Goal: Task Accomplishment & Management: Manage account settings

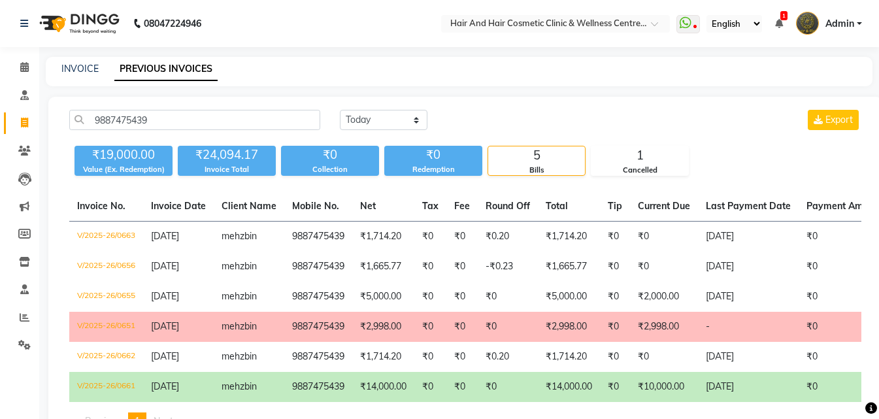
click at [22, 114] on link "Invoice" at bounding box center [19, 123] width 31 height 22
select select "service"
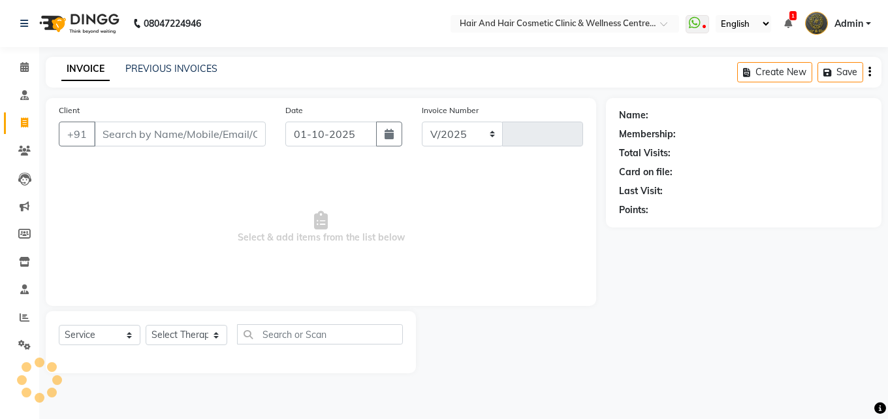
select select "5272"
type input "0786"
click at [166, 137] on input "Client" at bounding box center [180, 133] width 172 height 25
select select "package"
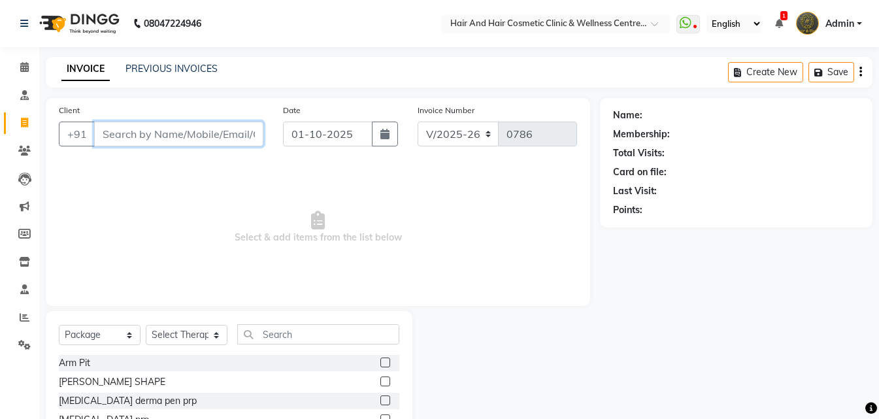
paste input "8233969510"
type input "8233969510"
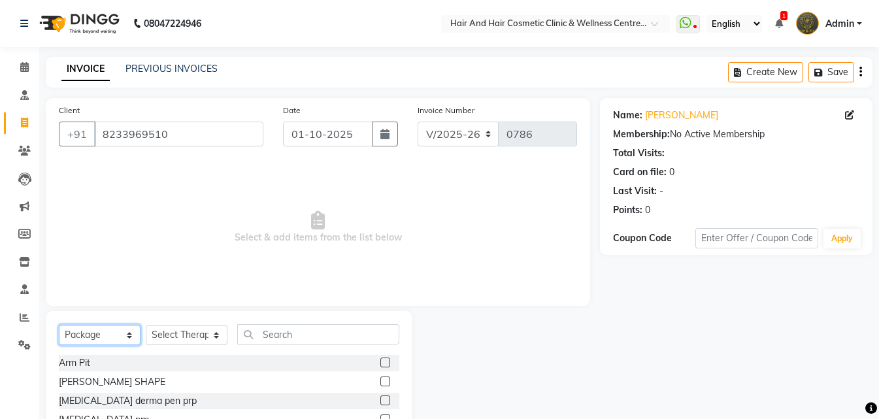
click at [99, 329] on select "Select Service Product Membership Package Voucher Prepaid Gift Card" at bounding box center [100, 335] width 82 height 20
click at [189, 325] on select "Select Therapist [PERSON_NAME] [PERSON_NAME] DR [PERSON_NAME] Frontdesk [PERSON…" at bounding box center [187, 335] width 82 height 20
select select "34516"
click at [146, 325] on select "Select Therapist [PERSON_NAME] [PERSON_NAME] DR [PERSON_NAME] Frontdesk [PERSON…" at bounding box center [187, 335] width 82 height 20
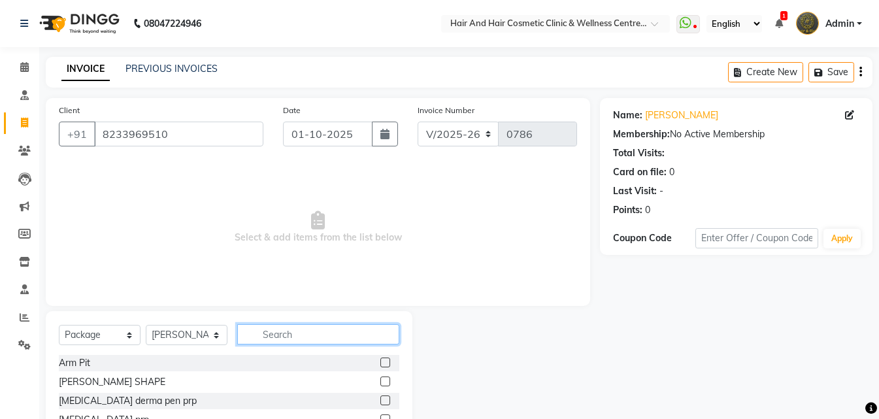
click at [274, 331] on input "text" at bounding box center [318, 334] width 162 height 20
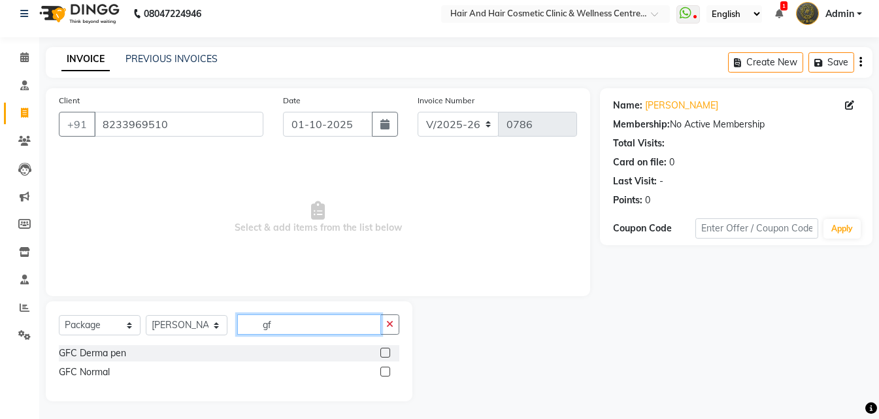
scroll to position [12, 0]
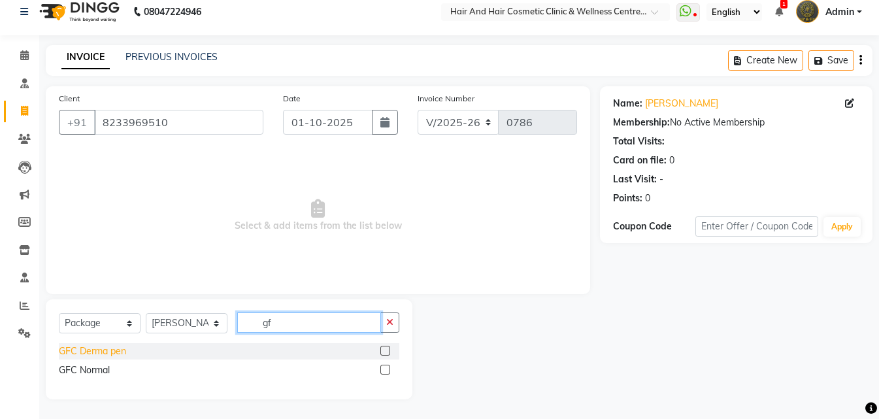
type input "gf"
click at [97, 353] on div "GFC Derma pen" at bounding box center [92, 351] width 67 height 14
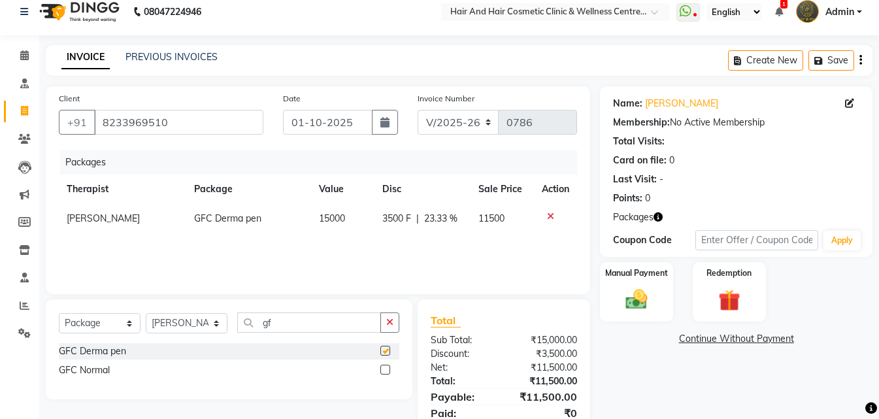
checkbox input "false"
click at [547, 215] on icon at bounding box center [550, 216] width 7 height 9
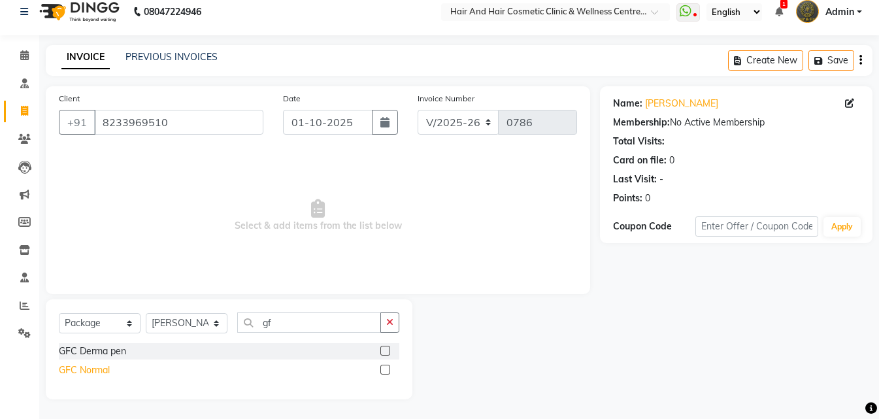
click at [99, 366] on div "GFC Normal" at bounding box center [84, 370] width 51 height 14
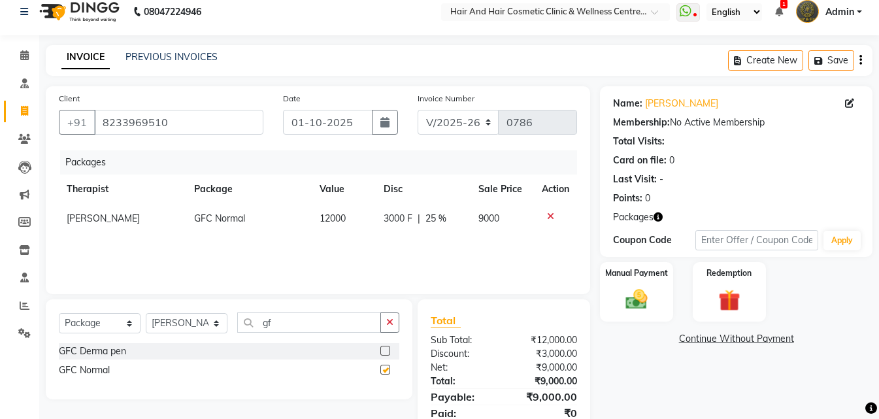
checkbox input "false"
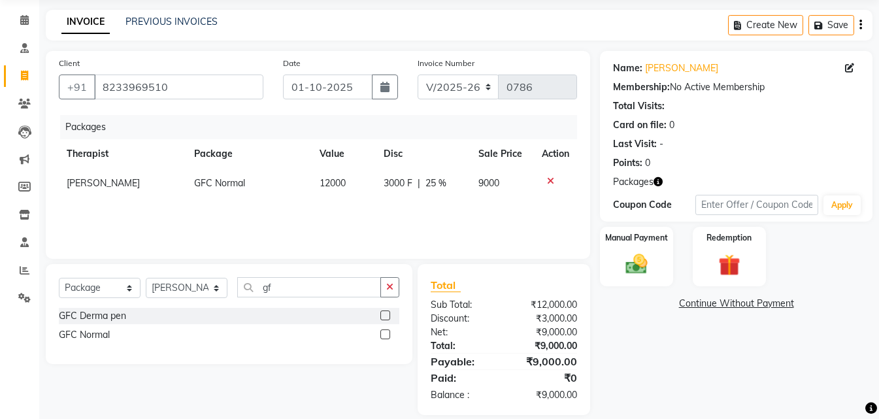
scroll to position [63, 0]
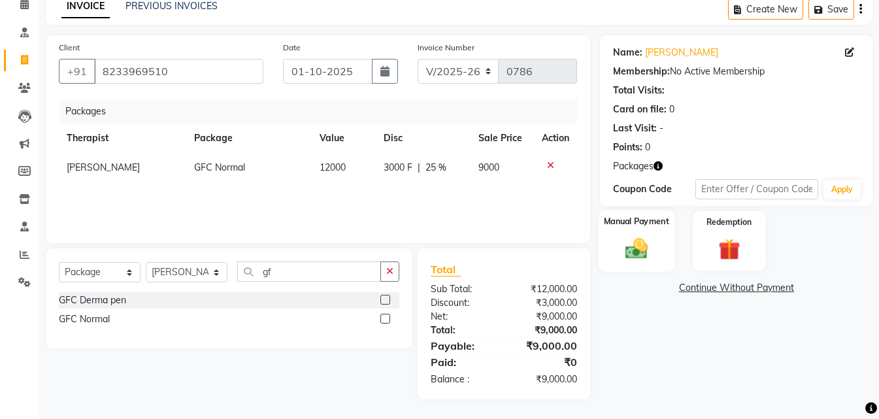
click at [630, 254] on img at bounding box center [636, 249] width 37 height 26
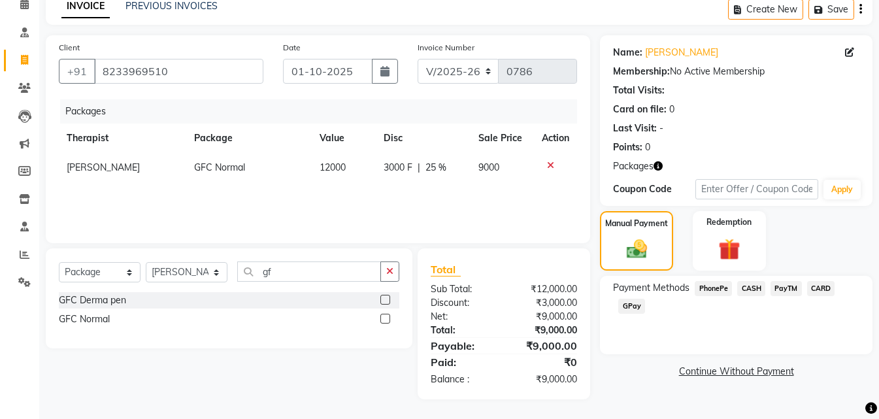
click at [624, 305] on span "GPay" at bounding box center [631, 306] width 27 height 15
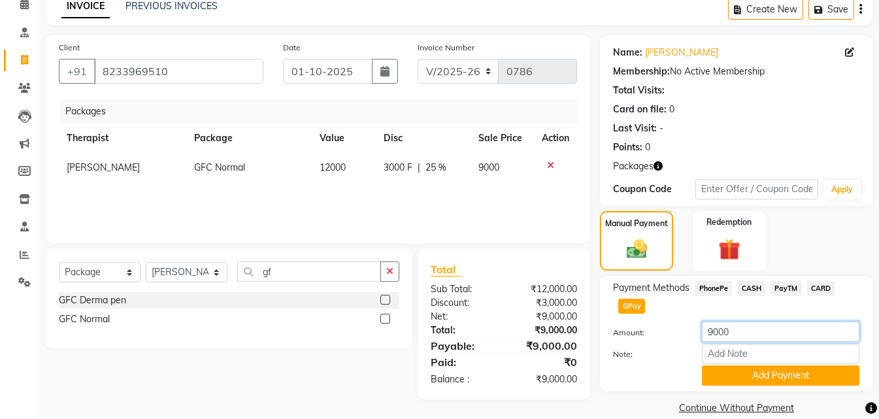
drag, startPoint x: 741, startPoint y: 331, endPoint x: 629, endPoint y: 319, distance: 113.0
click at [629, 319] on div "Payment Methods PhonePe CASH PayTM CARD GPay Amount: 9000 Note: Add Payment" at bounding box center [736, 333] width 246 height 105
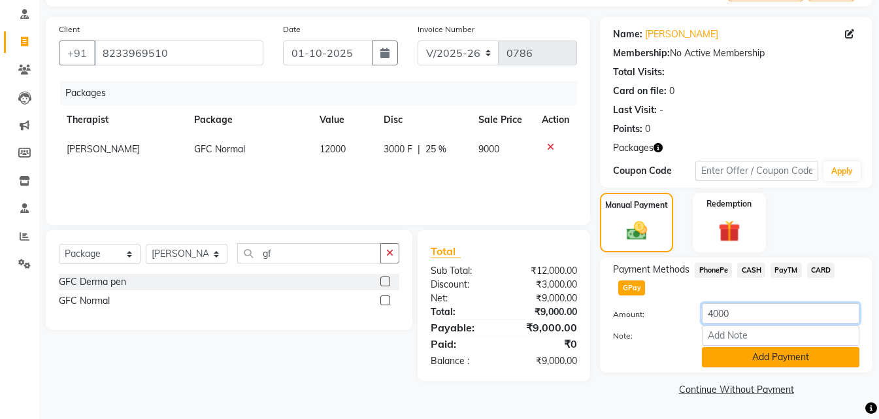
type input "4000"
click at [726, 359] on button "Add Payment" at bounding box center [780, 357] width 157 height 20
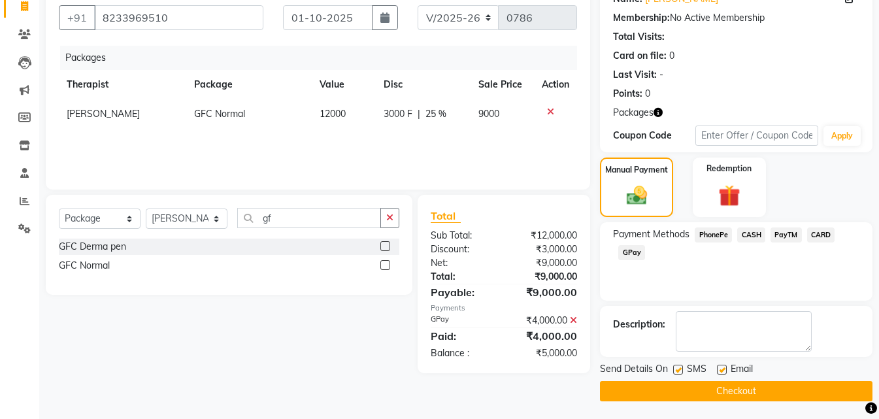
scroll to position [118, 0]
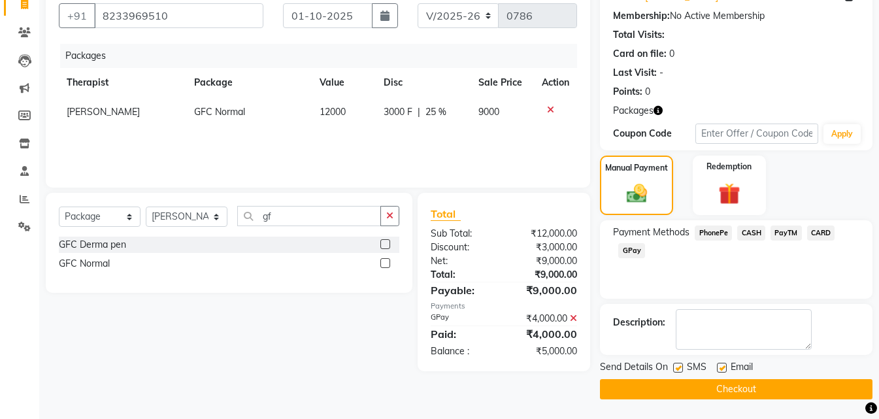
click at [678, 395] on button "Checkout" at bounding box center [736, 389] width 272 height 20
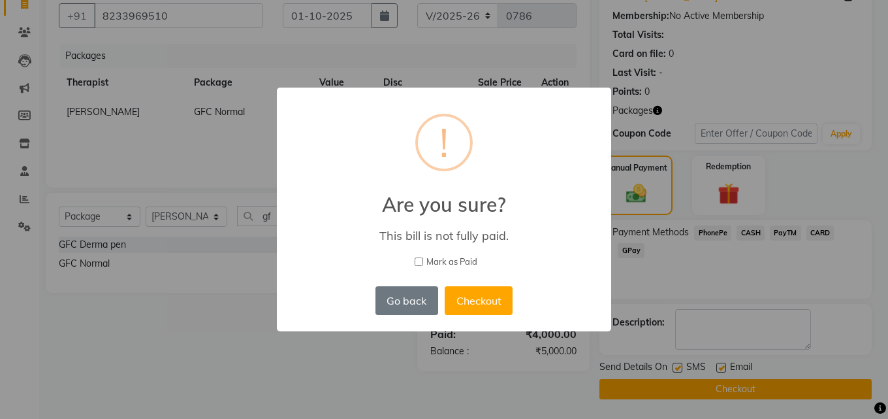
click at [474, 303] on button "Checkout" at bounding box center [479, 300] width 68 height 29
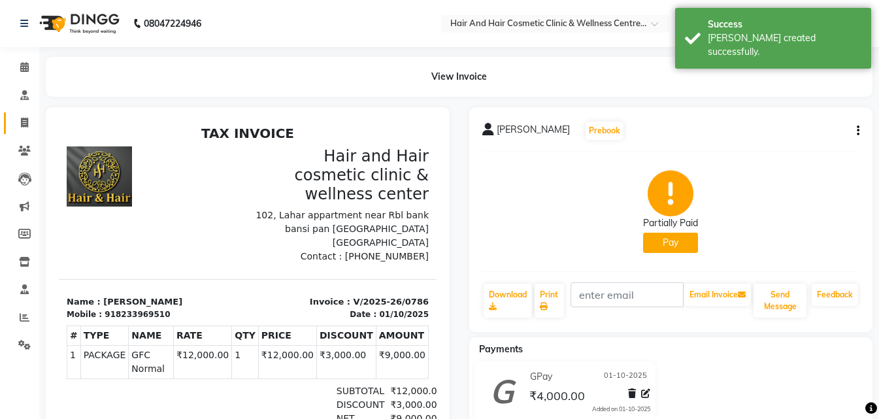
click at [28, 131] on link "Invoice" at bounding box center [19, 123] width 31 height 22
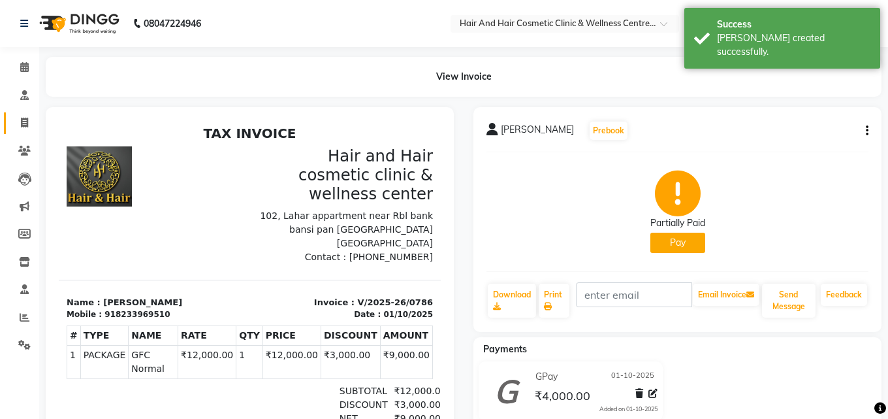
select select "5272"
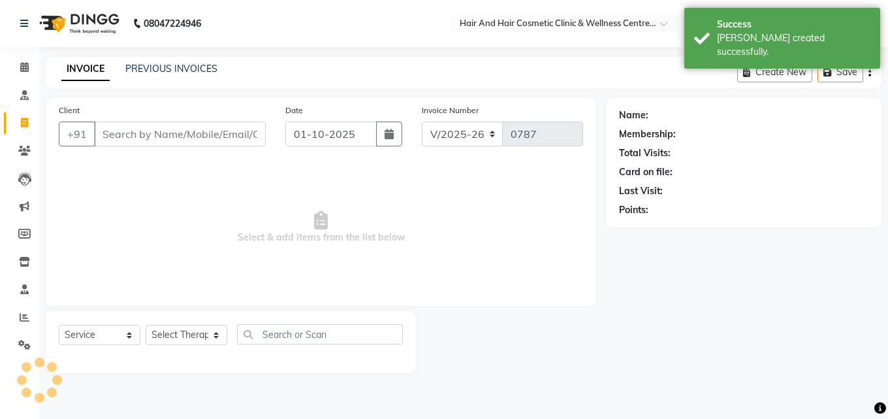
select select "package"
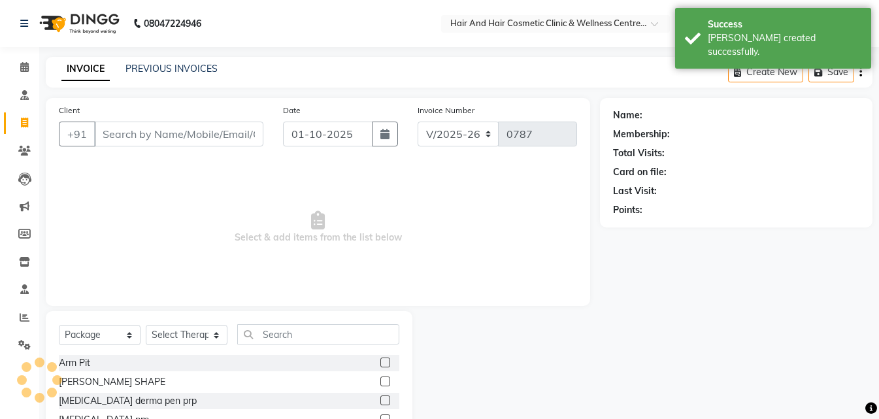
click at [144, 131] on input "Client" at bounding box center [178, 133] width 169 height 25
type input "8233969510"
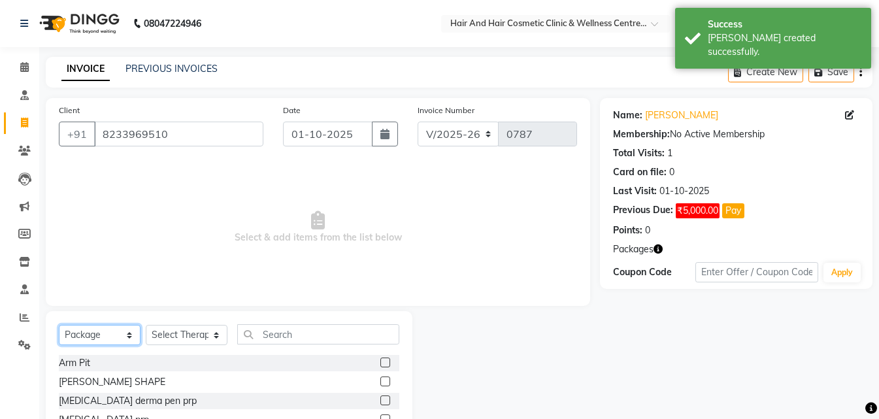
click at [106, 340] on select "Select Service Product Membership Package Voucher Prepaid Gift Card" at bounding box center [100, 335] width 82 height 20
select select "service"
click at [59, 325] on select "Select Service Product Membership Package Voucher Prepaid Gift Card" at bounding box center [100, 335] width 82 height 20
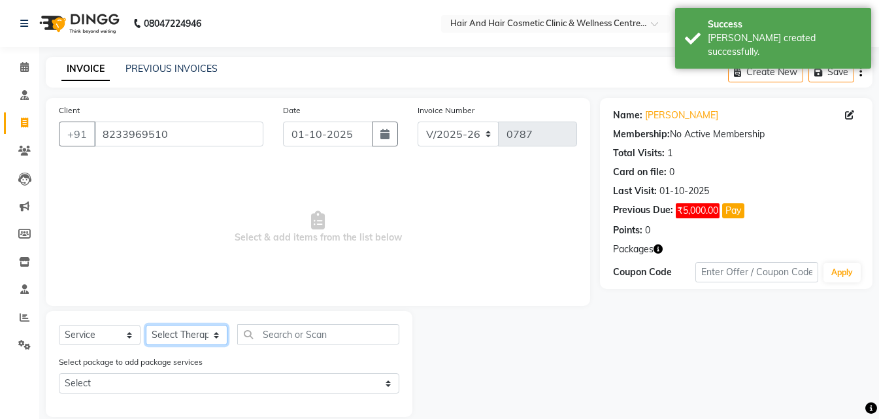
click at [186, 334] on select "Select Therapist [PERSON_NAME] [PERSON_NAME] DR [PERSON_NAME] Frontdesk [PERSON…" at bounding box center [187, 335] width 82 height 20
select select "34516"
click at [146, 325] on select "Select Therapist [PERSON_NAME] [PERSON_NAME] DR [PERSON_NAME] Frontdesk [PERSON…" at bounding box center [187, 335] width 82 height 20
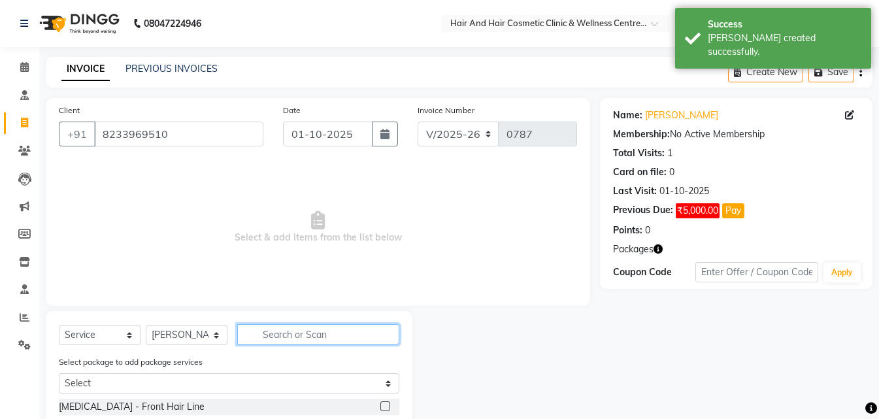
click at [278, 338] on input "text" at bounding box center [318, 334] width 162 height 20
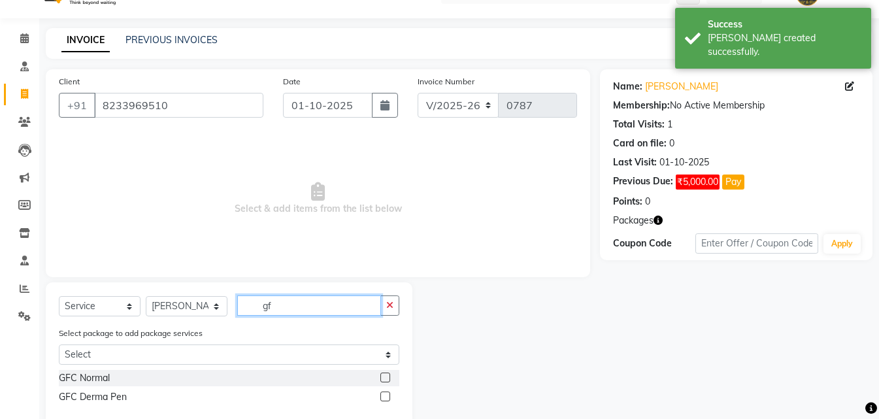
scroll to position [56, 0]
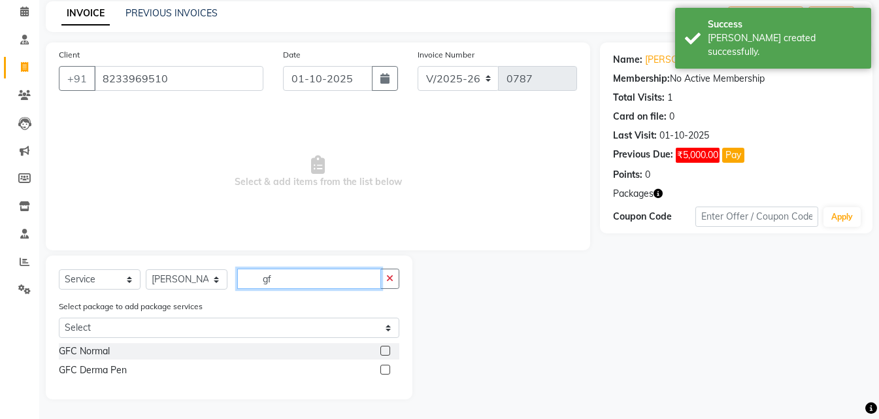
type input "gf"
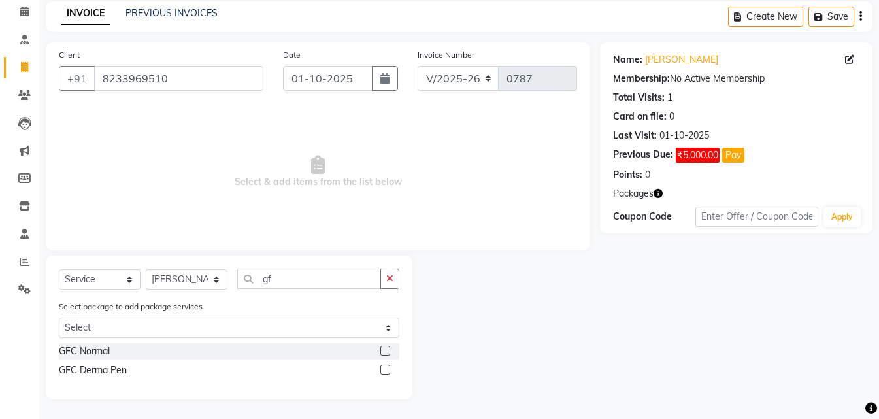
click at [100, 358] on div "GFC Normal" at bounding box center [229, 351] width 340 height 16
click at [101, 355] on div "GFC Normal" at bounding box center [84, 351] width 51 height 14
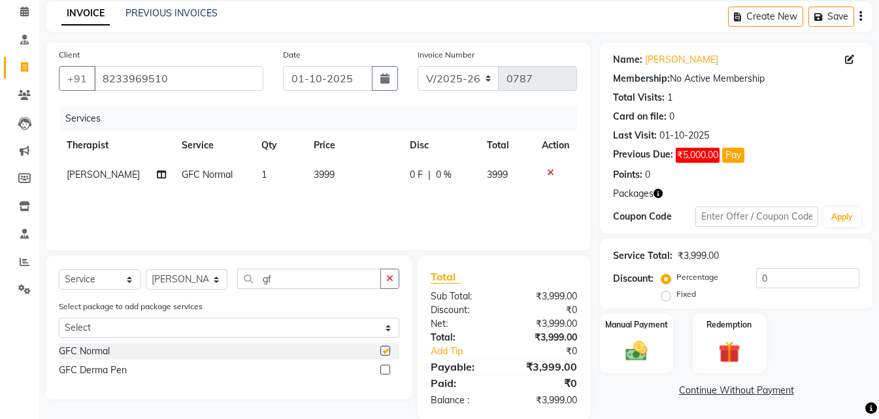
checkbox input "false"
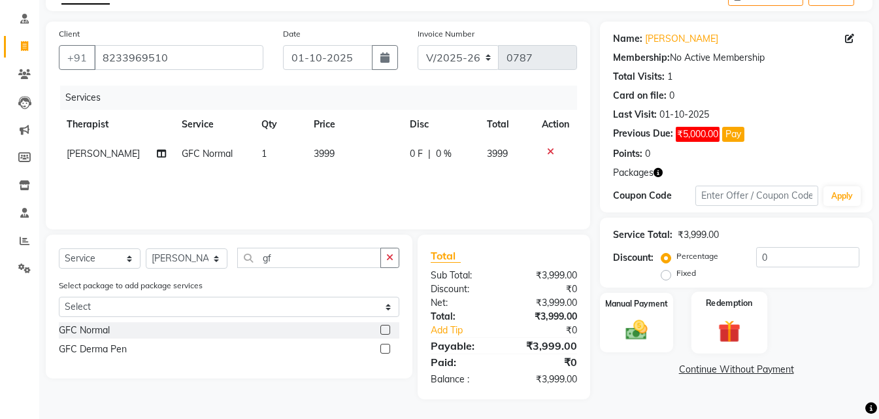
click at [730, 322] on img at bounding box center [729, 331] width 37 height 28
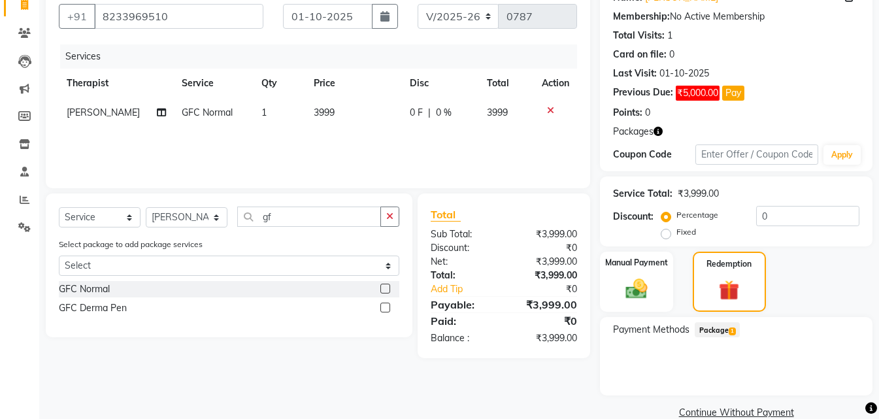
scroll to position [140, 0]
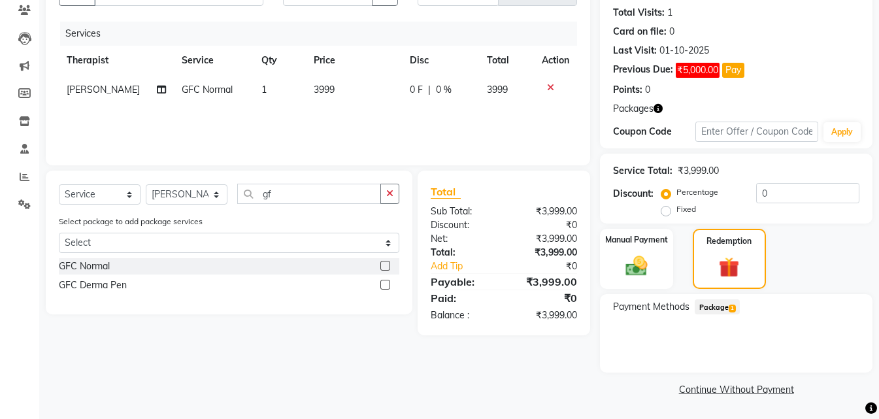
click at [726, 304] on span "Package 1" at bounding box center [716, 306] width 45 height 15
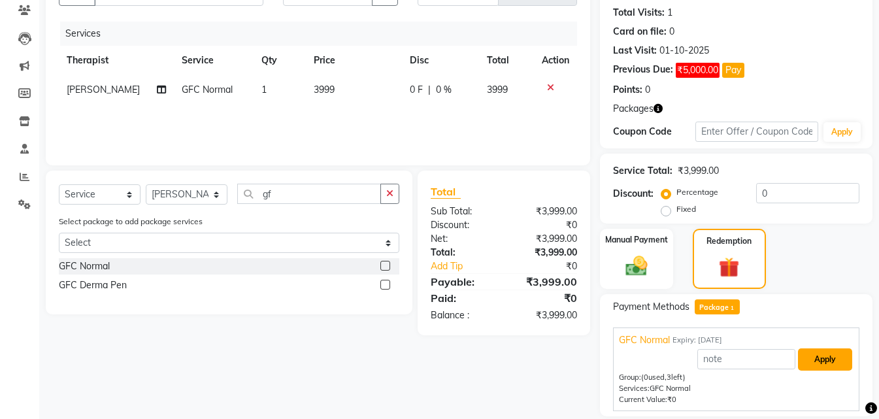
click at [834, 355] on button "Apply" at bounding box center [825, 359] width 54 height 22
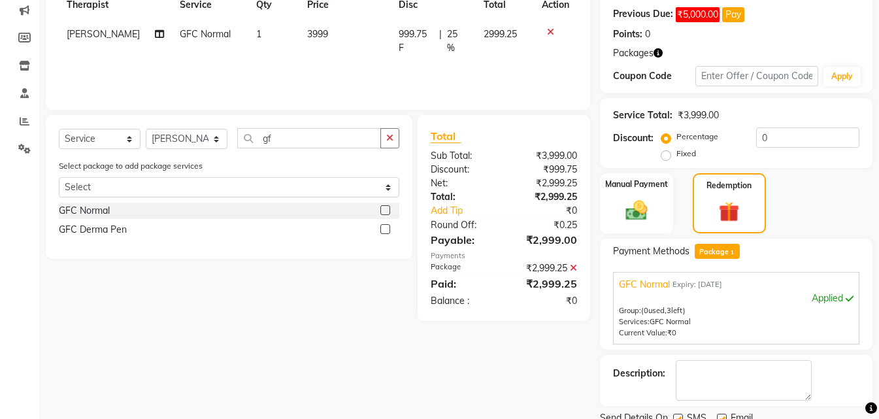
scroll to position [247, 0]
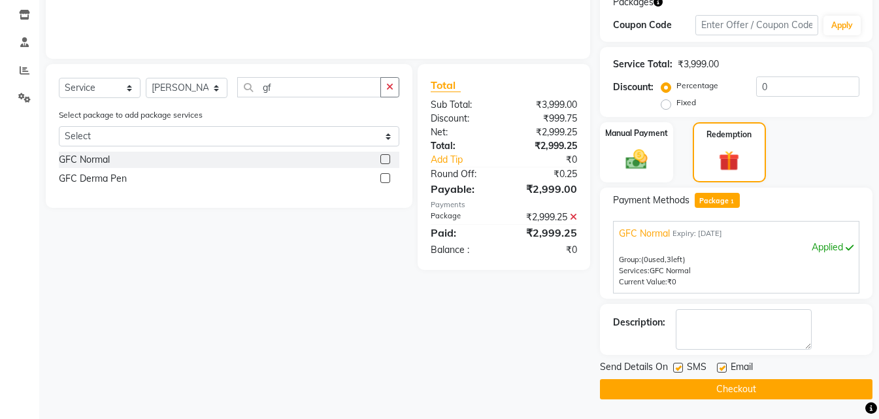
click at [741, 386] on button "Checkout" at bounding box center [736, 389] width 272 height 20
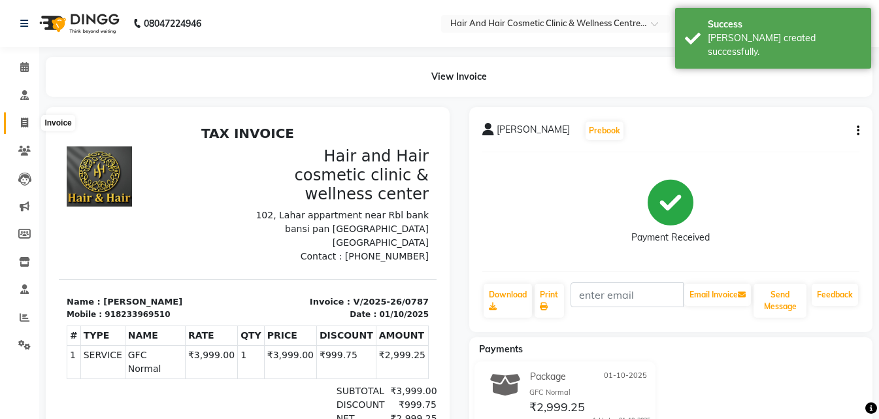
click at [21, 120] on icon at bounding box center [24, 123] width 7 height 10
select select "5272"
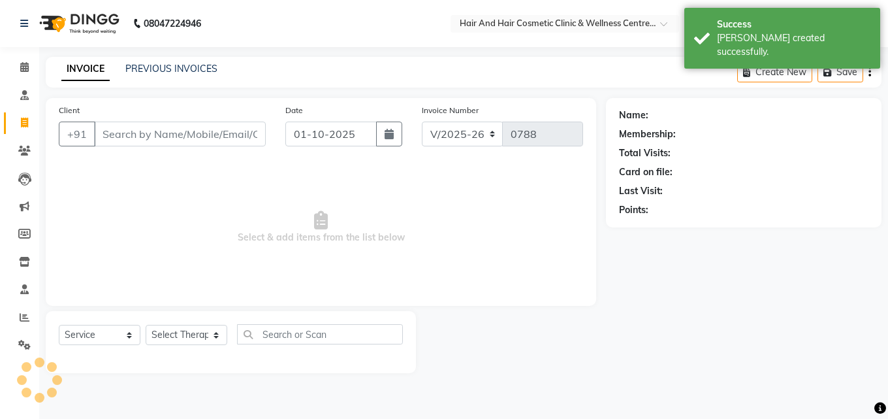
click at [135, 132] on input "Client" at bounding box center [180, 133] width 172 height 25
select select "package"
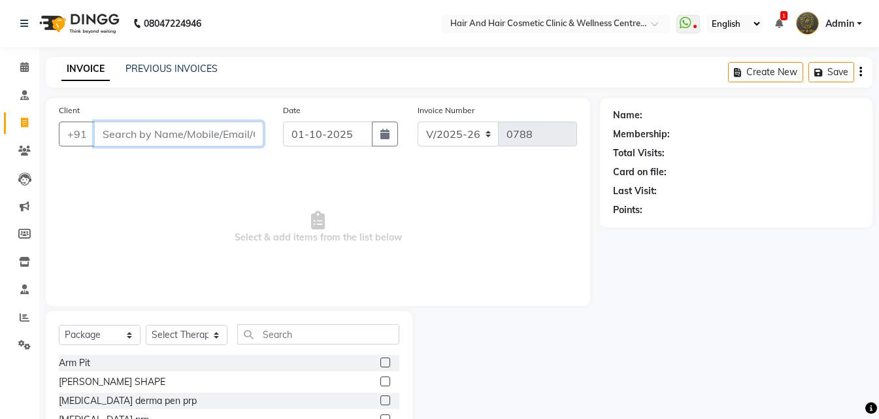
paste input "9667702820"
type input "9667702820"
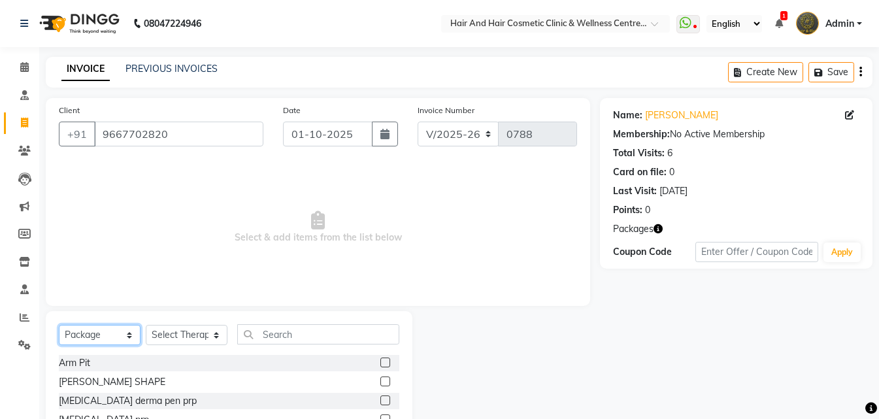
click at [87, 338] on select "Select Service Product Membership Package Voucher Prepaid Gift Card" at bounding box center [100, 335] width 82 height 20
click at [658, 228] on icon "button" at bounding box center [657, 228] width 9 height 9
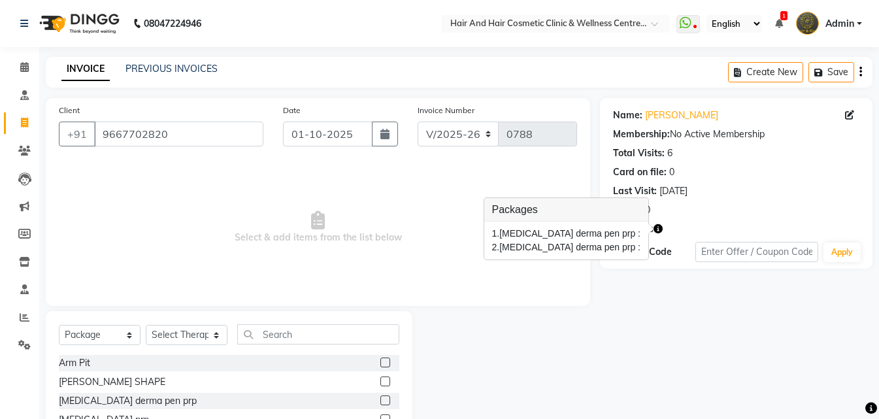
click at [658, 228] on icon "button" at bounding box center [657, 228] width 9 height 9
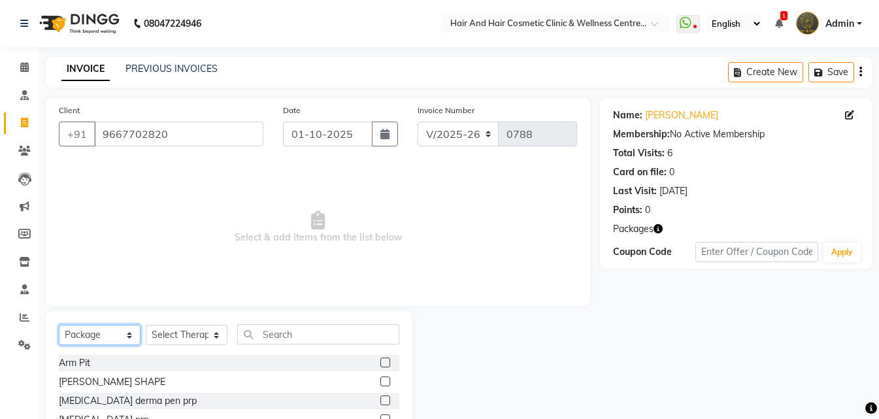
click at [90, 334] on select "Select Service Product Membership Package Voucher Prepaid Gift Card" at bounding box center [100, 335] width 82 height 20
select select "service"
click at [59, 325] on select "Select Service Product Membership Package Voucher Prepaid Gift Card" at bounding box center [100, 335] width 82 height 20
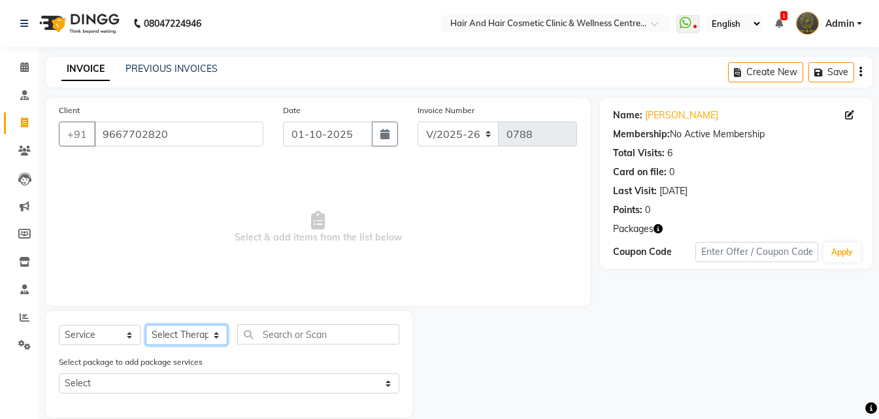
click at [174, 345] on select "Select Therapist [PERSON_NAME] [PERSON_NAME] DR [PERSON_NAME] Frontdesk [PERSON…" at bounding box center [187, 335] width 82 height 20
select select "34516"
click at [146, 325] on select "Select Therapist [PERSON_NAME] [PERSON_NAME] DR [PERSON_NAME] Frontdesk [PERSON…" at bounding box center [187, 335] width 82 height 20
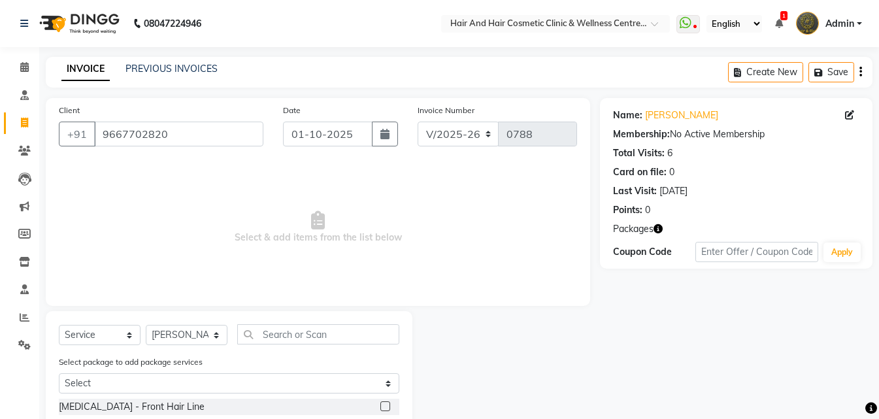
click at [286, 344] on div "Select Service Product Membership Package Voucher Prepaid Gift Card Select Ther…" at bounding box center [229, 339] width 340 height 31
click at [279, 332] on input "text" at bounding box center [318, 334] width 162 height 20
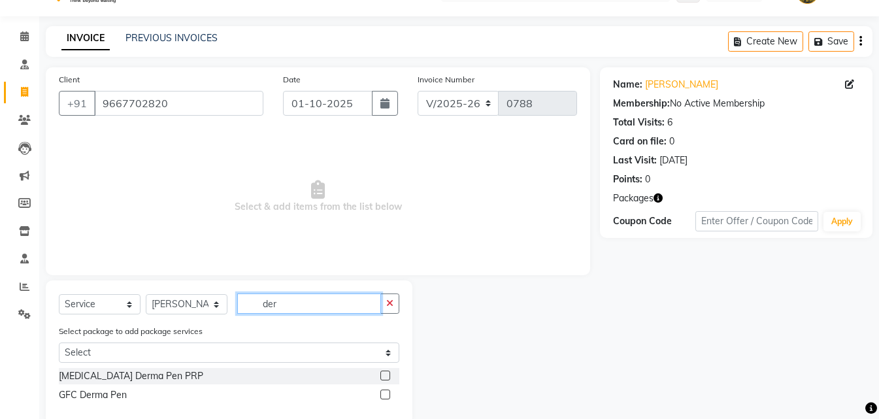
scroll to position [56, 0]
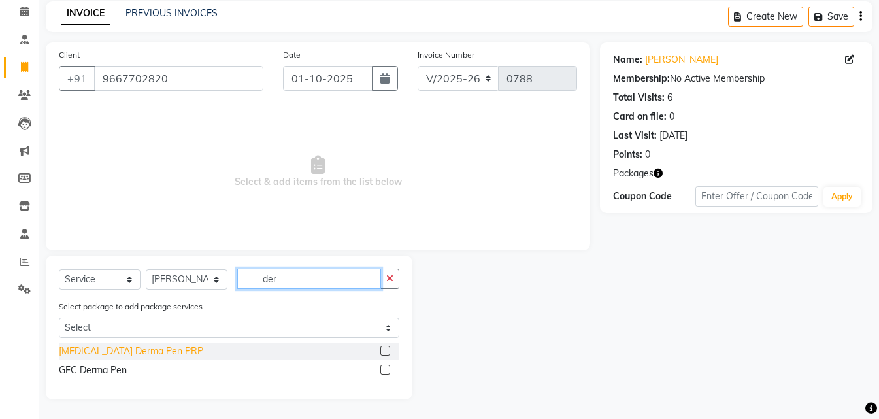
type input "der"
click at [131, 353] on div "[MEDICAL_DATA] Derma Pen PRP" at bounding box center [131, 351] width 144 height 14
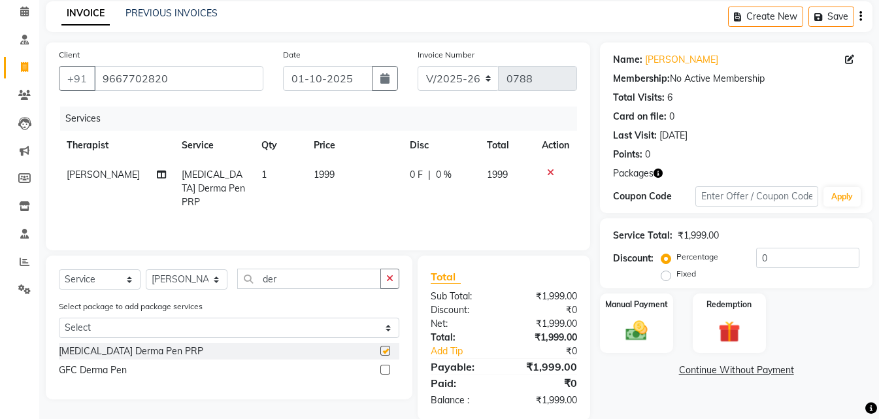
checkbox input "false"
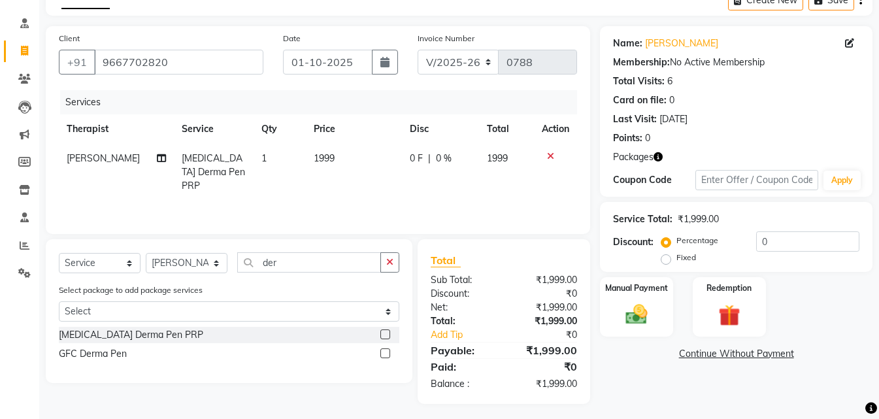
scroll to position [76, 0]
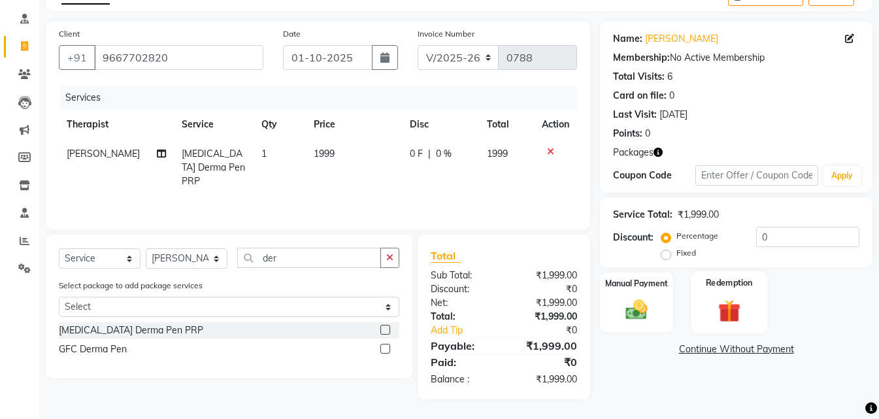
click at [708, 315] on div "Redemption" at bounding box center [729, 302] width 76 height 62
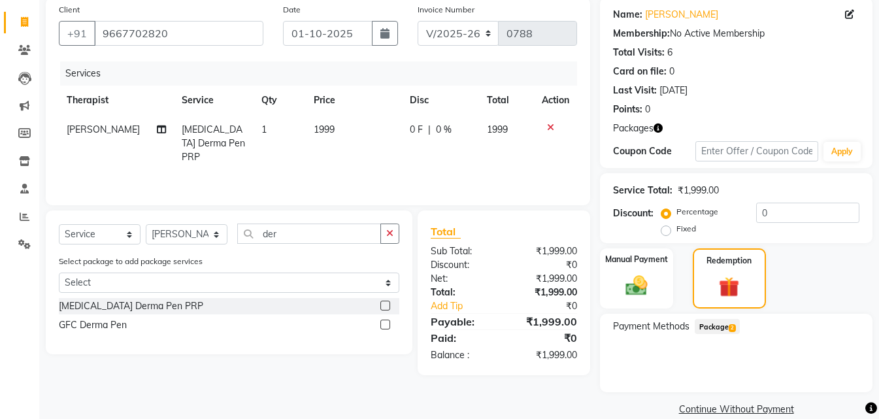
scroll to position [120, 0]
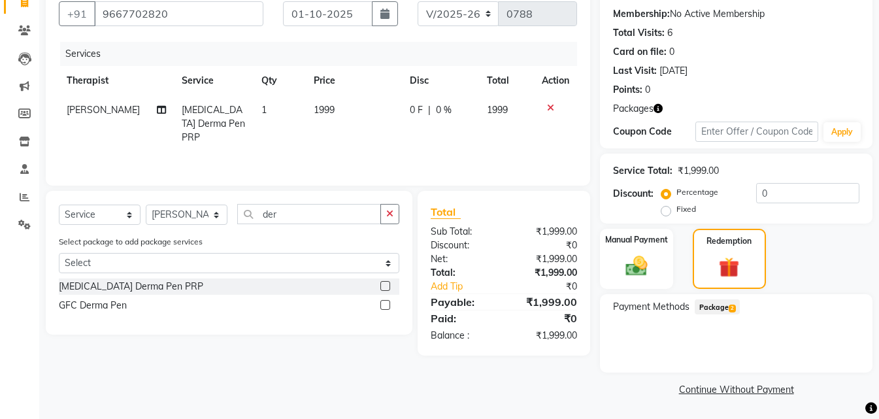
click at [727, 310] on span "Package 2" at bounding box center [716, 306] width 45 height 15
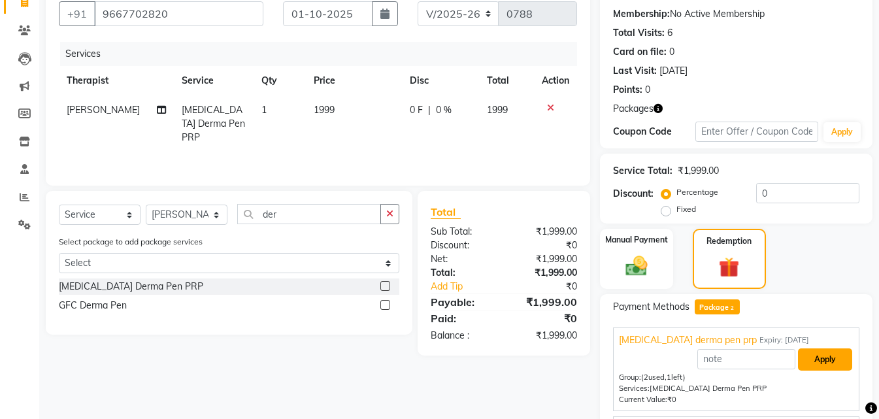
click at [802, 363] on button "Apply" at bounding box center [825, 359] width 54 height 22
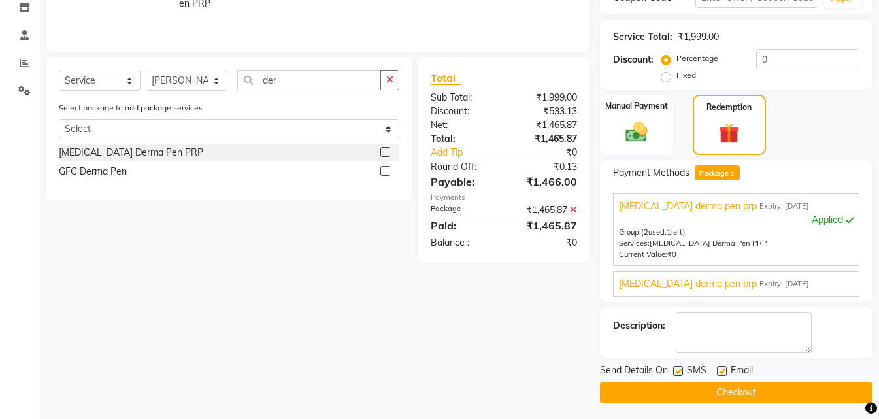
scroll to position [257, 0]
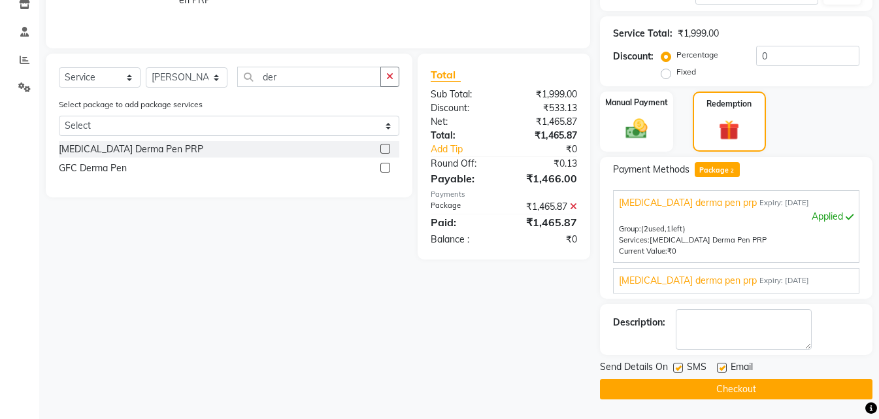
click at [722, 389] on button "Checkout" at bounding box center [736, 389] width 272 height 20
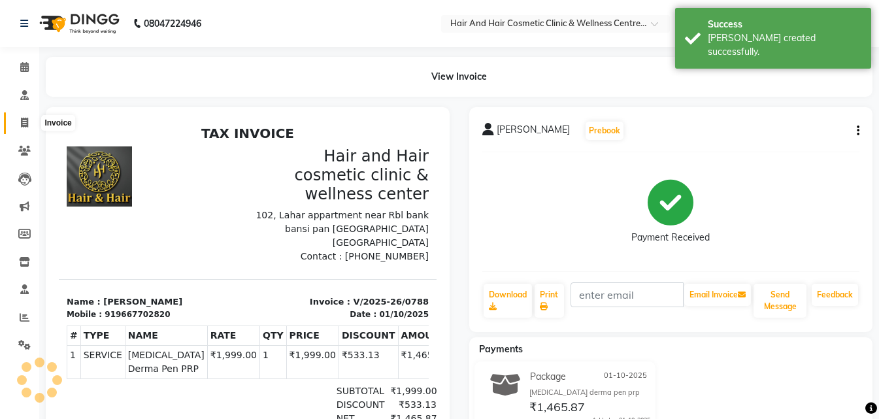
drag, startPoint x: 27, startPoint y: 120, endPoint x: 38, endPoint y: 123, distance: 11.4
click at [27, 120] on icon at bounding box center [24, 123] width 7 height 10
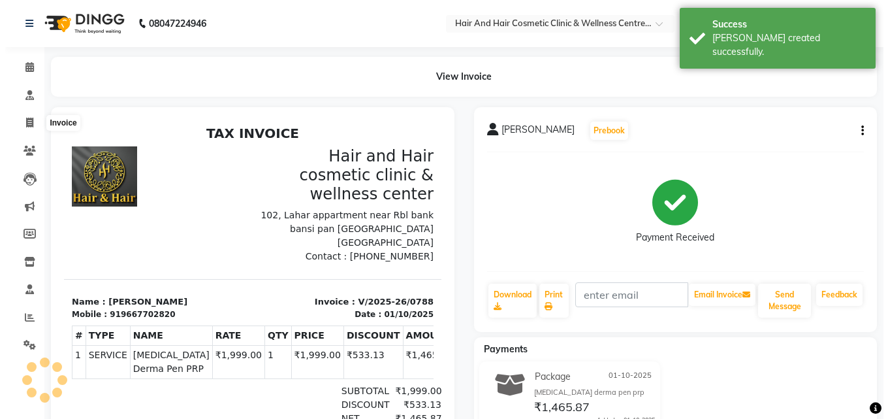
select select "5272"
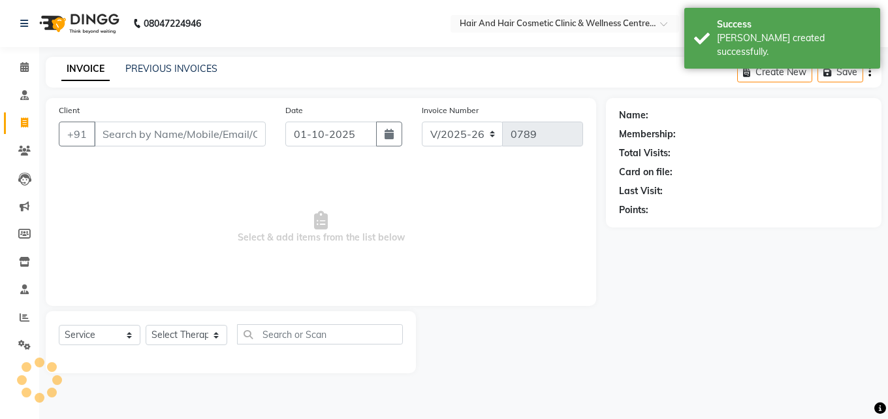
click at [142, 134] on input "Client" at bounding box center [180, 133] width 172 height 25
select select "package"
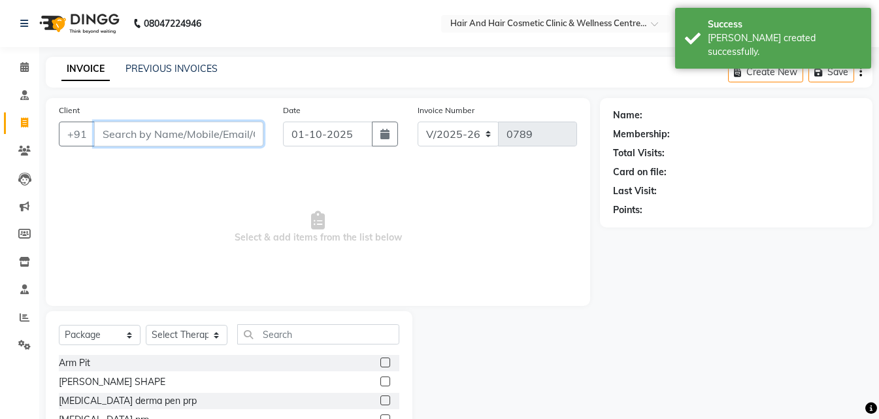
paste input "9166852695"
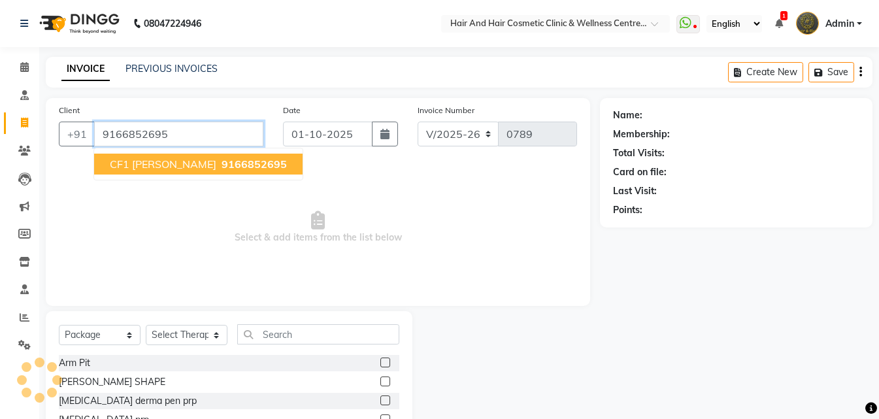
type input "9166852695"
click at [145, 169] on span "CF1 [PERSON_NAME]" at bounding box center [163, 163] width 106 height 13
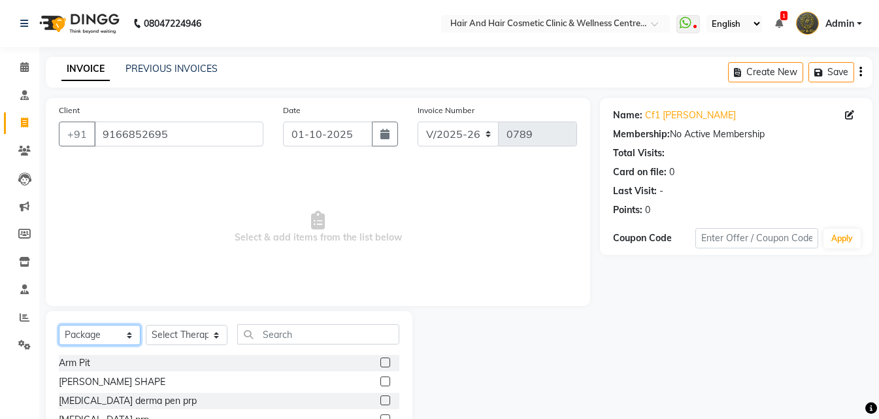
click at [91, 338] on select "Select Service Product Membership Package Voucher Prepaid Gift Card" at bounding box center [100, 335] width 82 height 20
select select "service"
click at [59, 325] on select "Select Service Product Membership Package Voucher Prepaid Gift Card" at bounding box center [100, 335] width 82 height 20
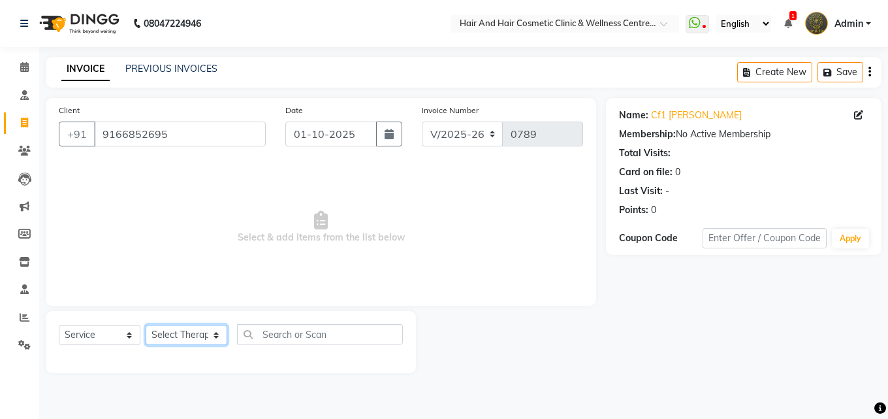
click at [200, 340] on select "Select Therapist [PERSON_NAME] [PERSON_NAME] DR [PERSON_NAME] Frontdesk [PERSON…" at bounding box center [187, 335] width 82 height 20
click at [146, 325] on select "Select Therapist [PERSON_NAME] [PERSON_NAME] DR [PERSON_NAME] Frontdesk [PERSON…" at bounding box center [187, 335] width 82 height 20
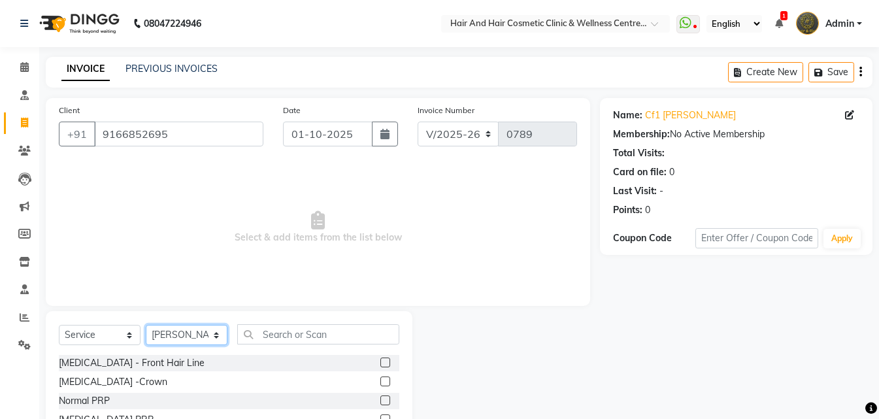
click at [182, 344] on select "Select Therapist [PERSON_NAME] [PERSON_NAME] DR [PERSON_NAME] Frontdesk [PERSON…" at bounding box center [187, 335] width 82 height 20
select select "34516"
click at [146, 325] on select "Select Therapist [PERSON_NAME] [PERSON_NAME] DR [PERSON_NAME] Frontdesk [PERSON…" at bounding box center [187, 335] width 82 height 20
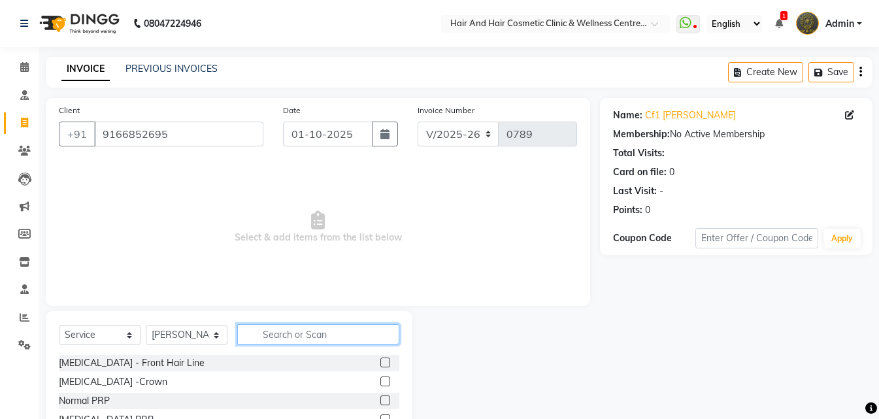
click at [300, 337] on input "text" at bounding box center [318, 334] width 162 height 20
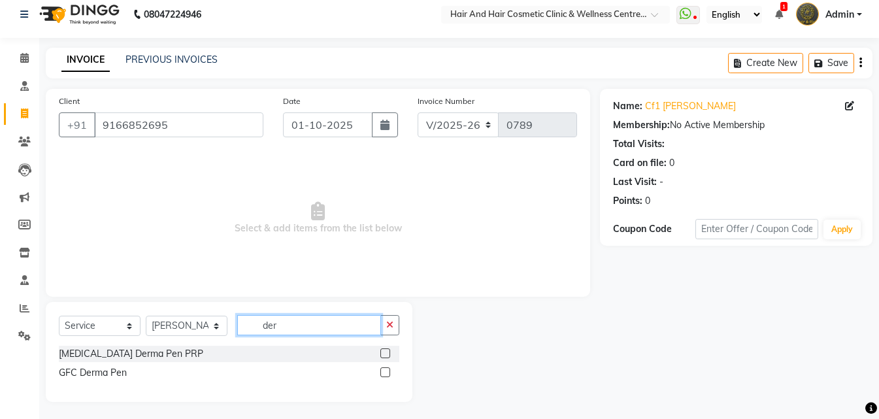
scroll to position [12, 0]
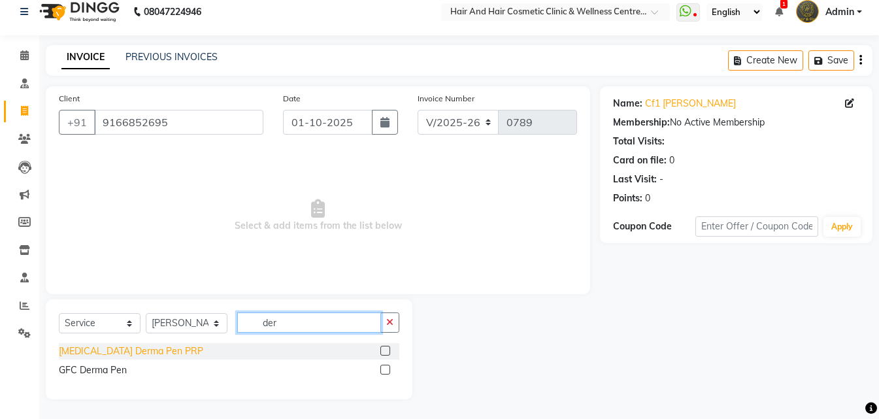
type input "der"
click at [92, 349] on div "[MEDICAL_DATA] Derma Pen PRP" at bounding box center [131, 351] width 144 height 14
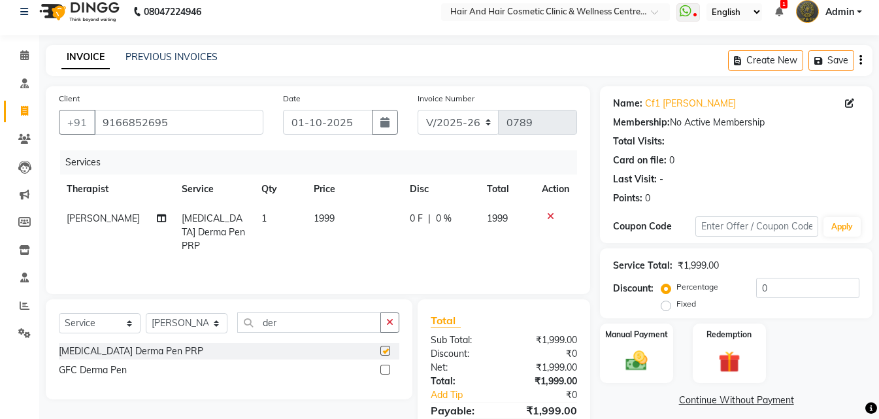
checkbox input "false"
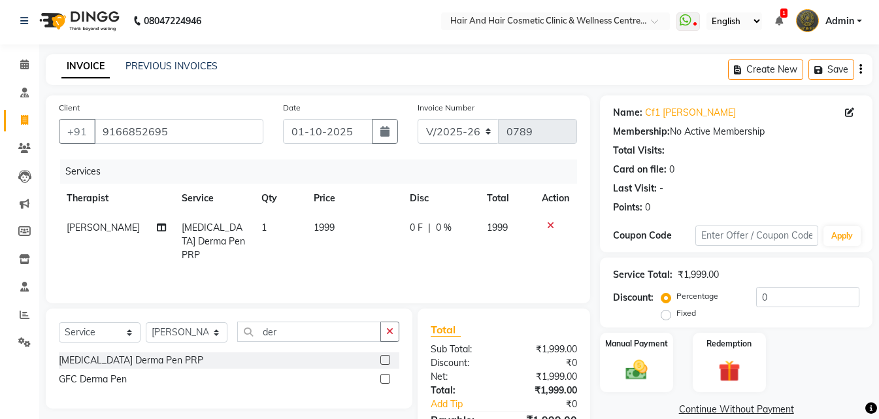
scroll to position [0, 0]
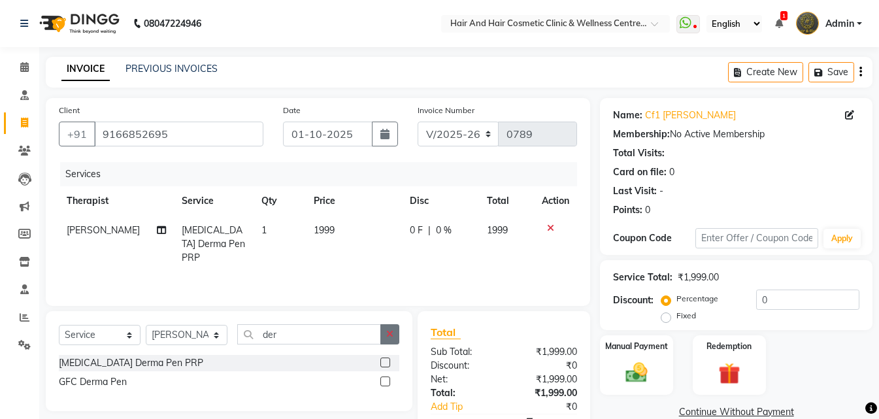
click at [389, 332] on icon "button" at bounding box center [389, 333] width 7 height 9
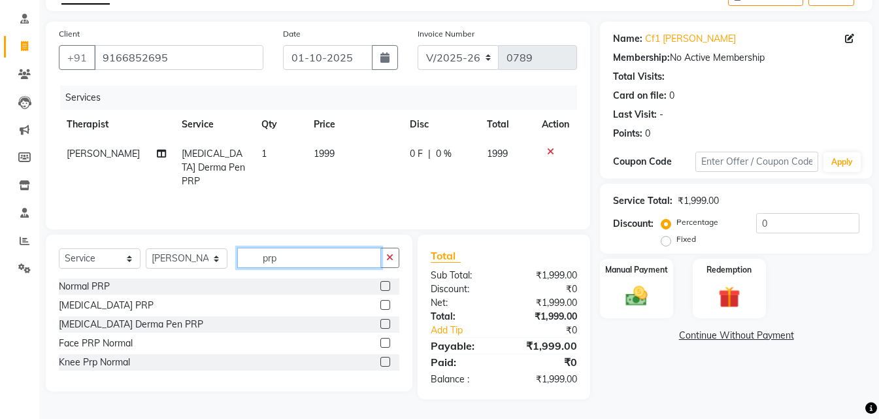
scroll to position [76, 0]
type input "prp"
click at [133, 327] on div "[MEDICAL_DATA] Derma Pen PRP" at bounding box center [131, 324] width 144 height 14
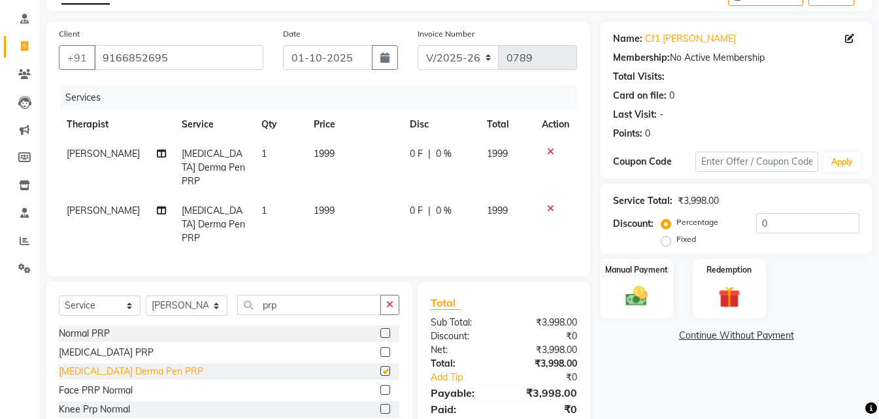
checkbox input "false"
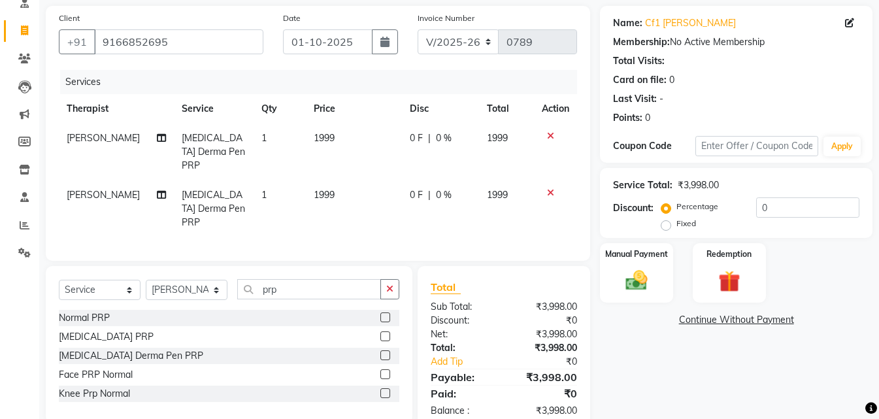
scroll to position [106, 0]
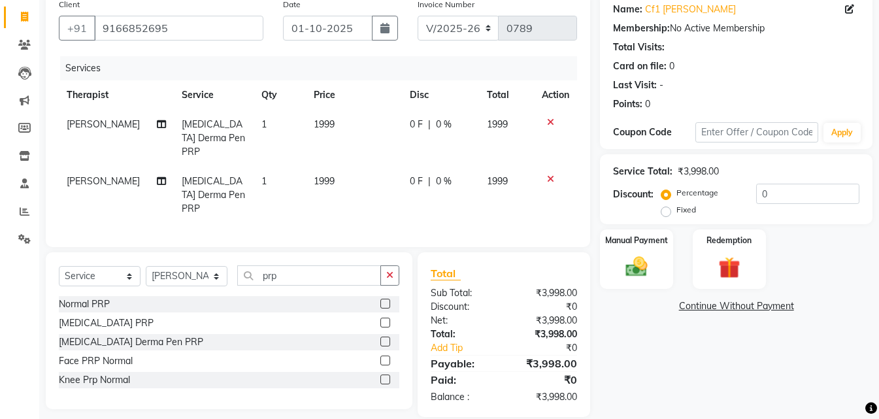
click at [549, 174] on icon at bounding box center [550, 178] width 7 height 9
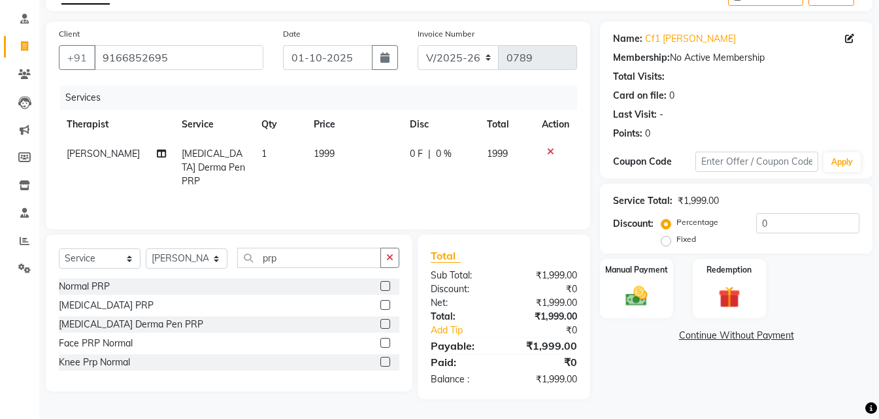
click at [336, 144] on td "1999" at bounding box center [354, 167] width 96 height 57
select select "34516"
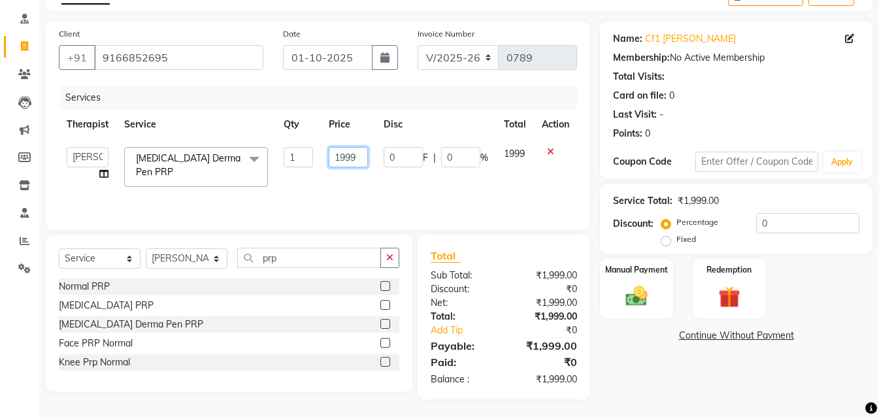
click at [350, 155] on input "1999" at bounding box center [348, 157] width 39 height 20
click at [360, 155] on input "1999" at bounding box center [348, 157] width 39 height 20
type input "1"
type input "2500"
click at [375, 190] on div "Services Therapist Service Qty Price Disc Total Action [PERSON_NAME] [PERSON_NA…" at bounding box center [318, 151] width 518 height 131
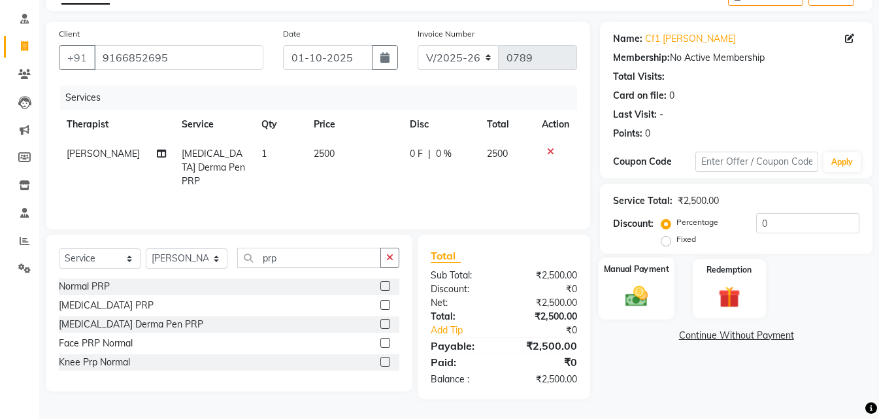
click at [608, 291] on div "Manual Payment" at bounding box center [636, 288] width 76 height 62
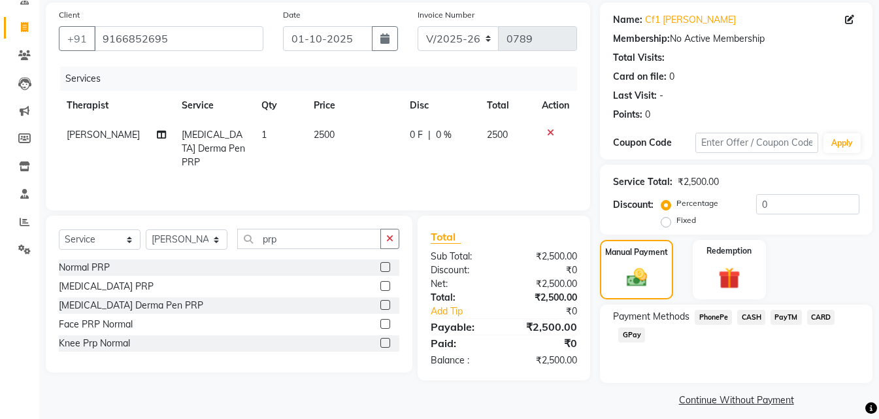
scroll to position [106, 0]
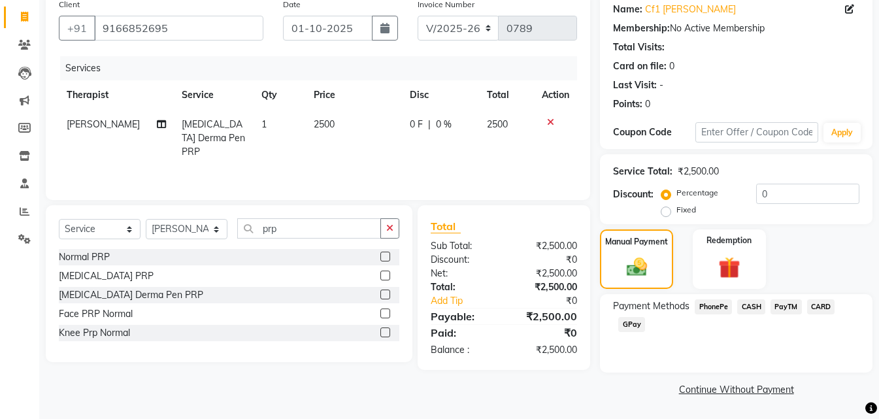
click at [621, 324] on span "GPay" at bounding box center [631, 324] width 27 height 15
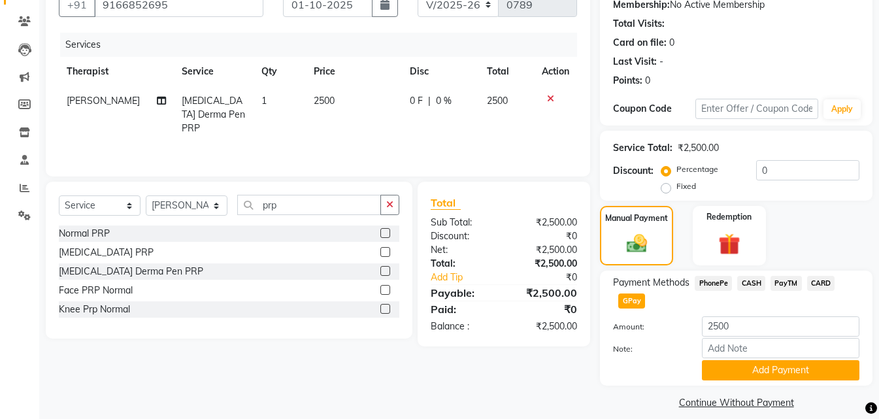
scroll to position [142, 0]
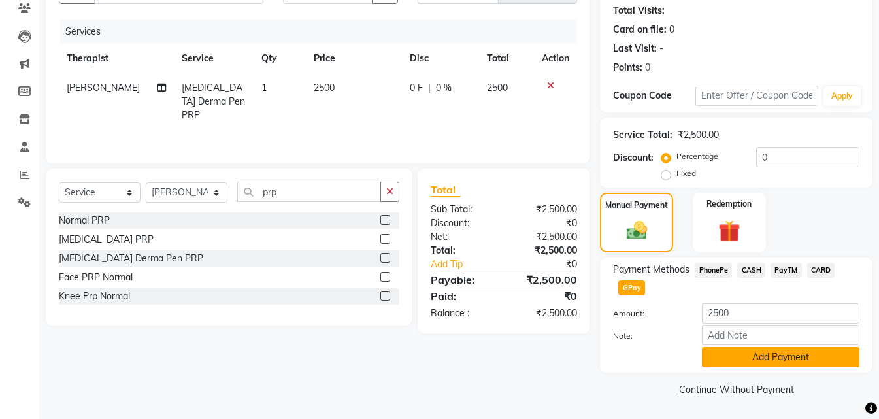
click at [749, 356] on button "Add Payment" at bounding box center [780, 357] width 157 height 20
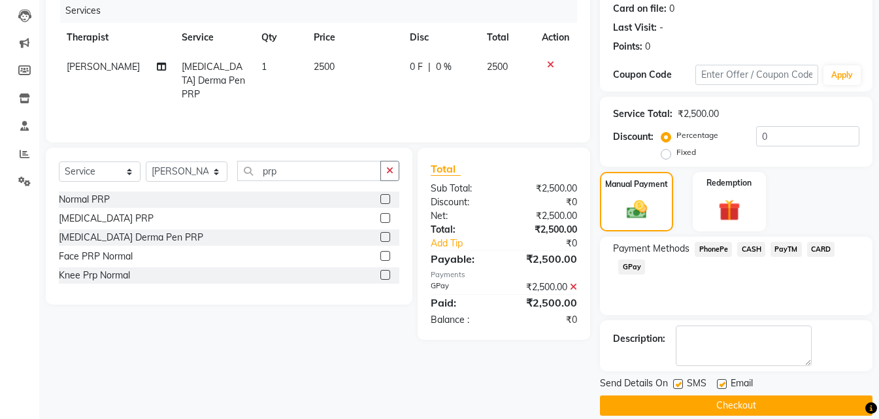
scroll to position [180, 0]
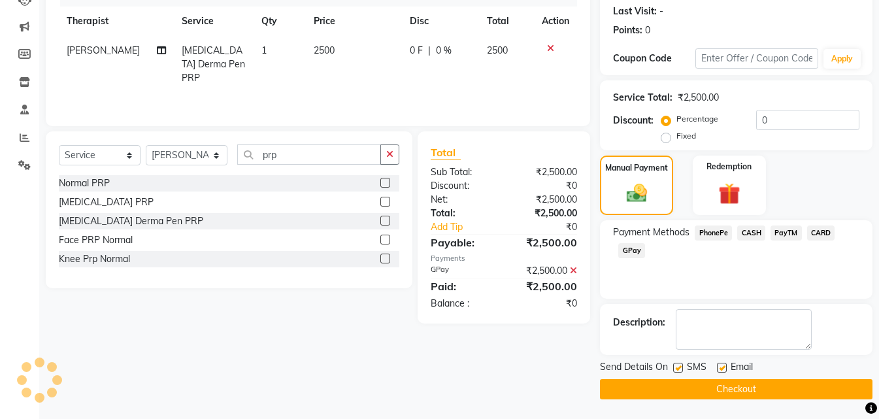
click at [672, 384] on button "Checkout" at bounding box center [736, 389] width 272 height 20
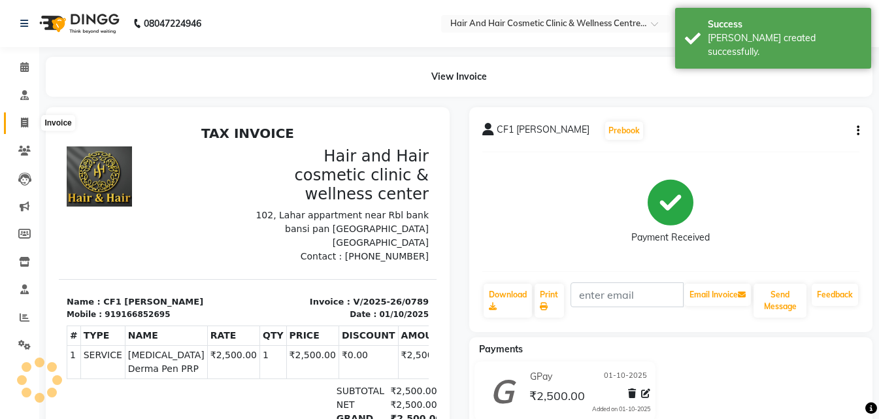
click at [24, 118] on icon at bounding box center [24, 123] width 7 height 10
select select "5272"
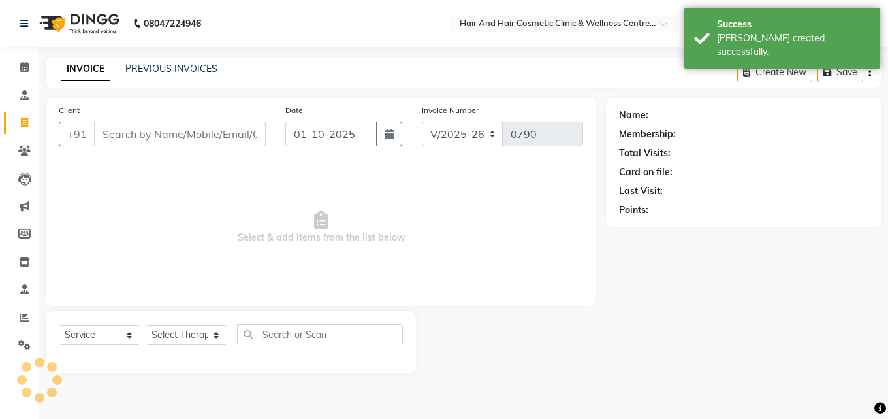
select select "package"
click at [126, 140] on input "Client" at bounding box center [180, 133] width 172 height 25
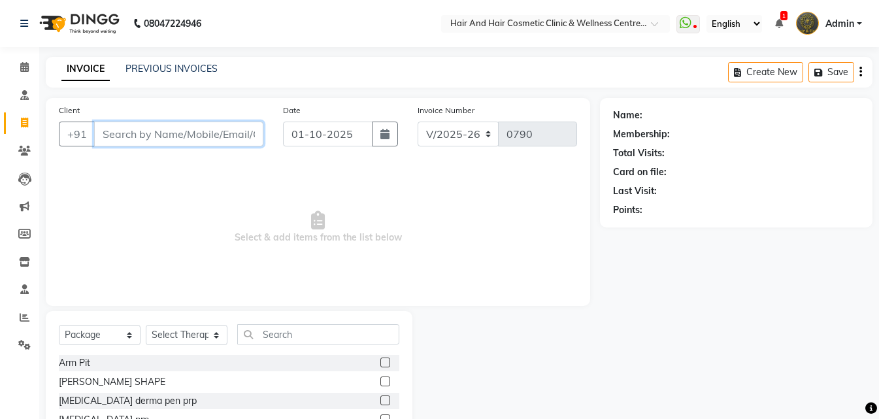
paste input "9560459266"
type input "9560459266"
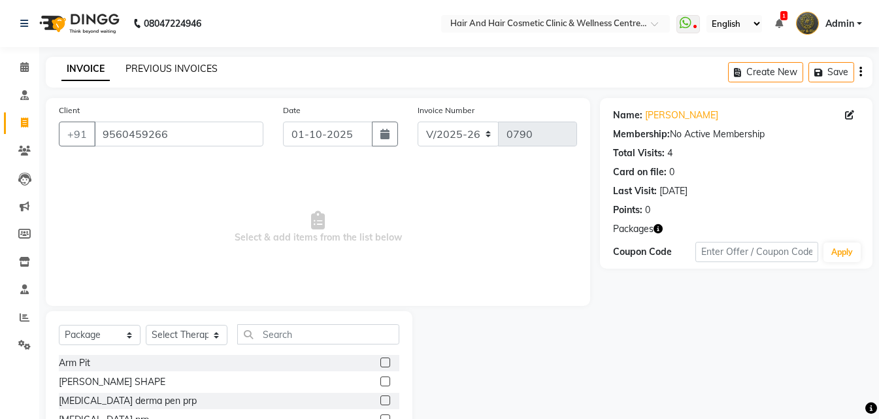
click at [150, 67] on link "PREVIOUS INVOICES" at bounding box center [171, 69] width 92 height 12
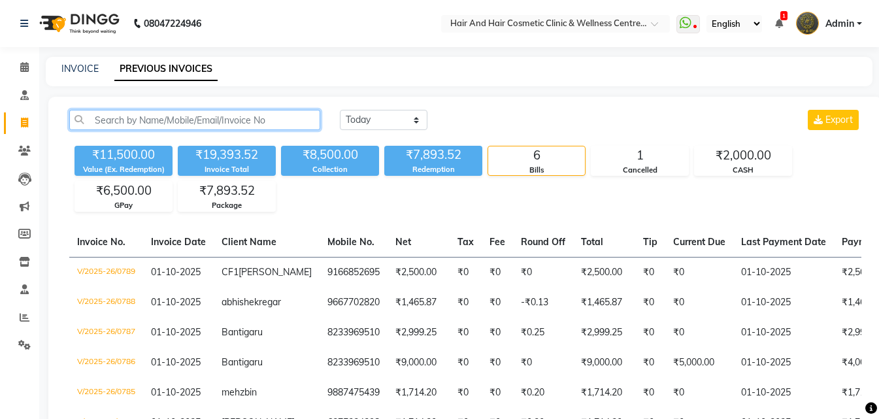
click at [185, 115] on input "text" at bounding box center [194, 120] width 251 height 20
paste input "9560459266"
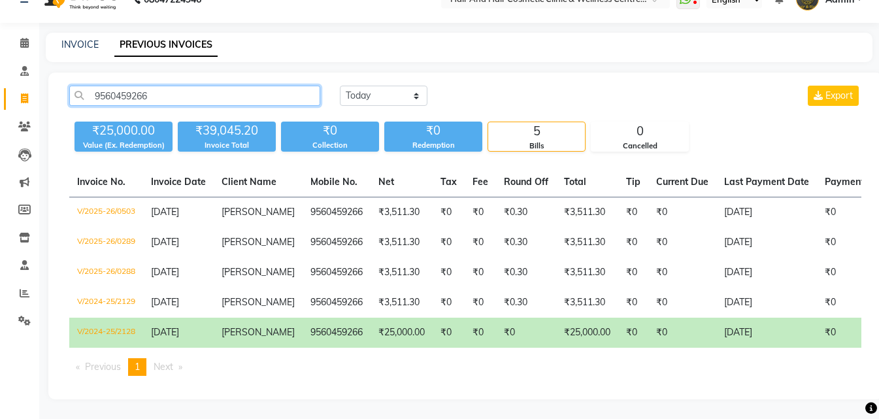
scroll to position [34, 0]
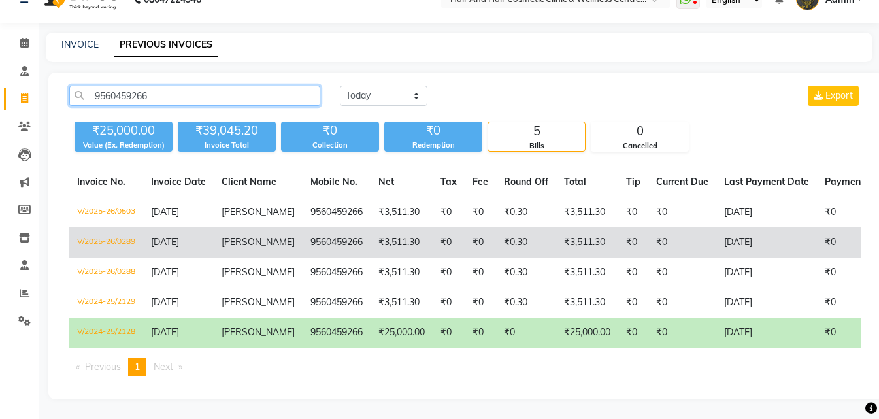
type input "9560459266"
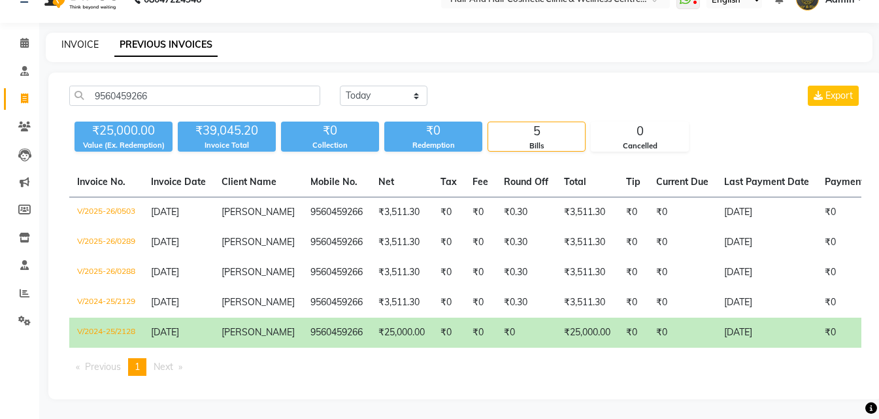
click at [84, 39] on link "INVOICE" at bounding box center [79, 45] width 37 height 12
select select "service"
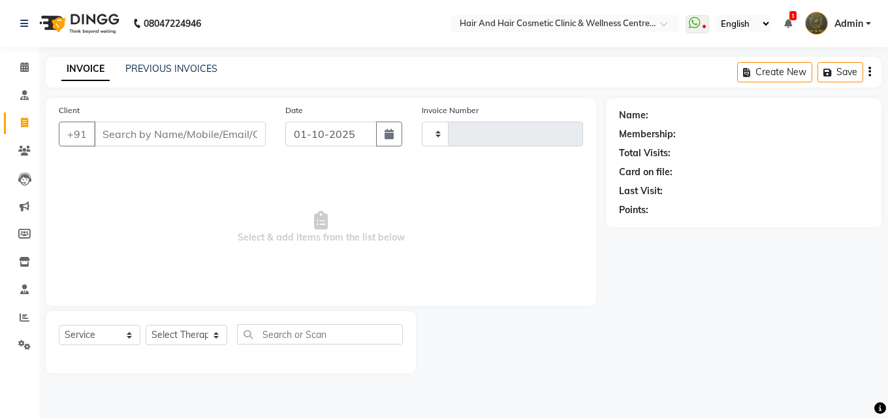
type input "0790"
select select "5272"
select select "package"
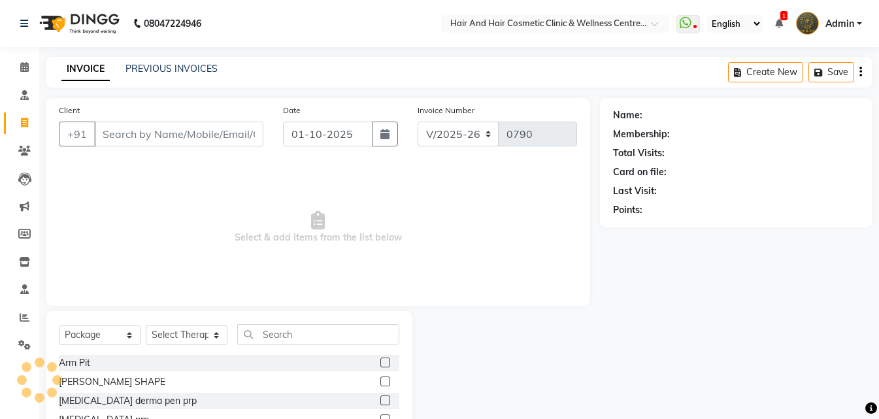
click at [144, 142] on input "Client" at bounding box center [178, 133] width 169 height 25
type input "9560459266"
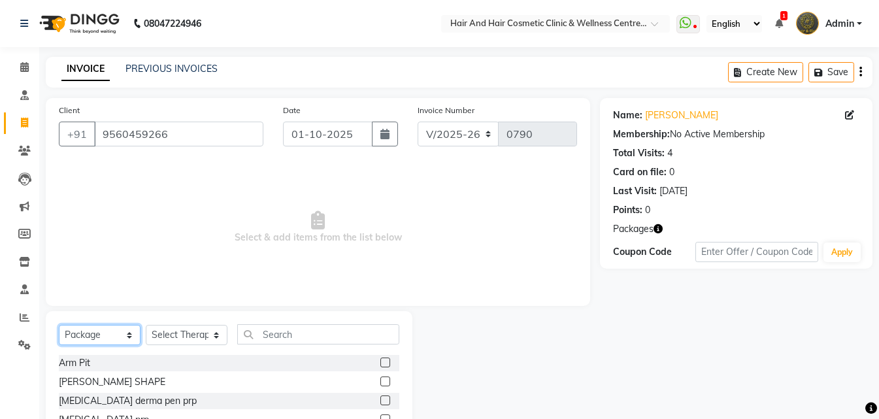
click at [103, 332] on select "Select Service Product Membership Package Voucher Prepaid Gift Card" at bounding box center [100, 335] width 82 height 20
select select "service"
click at [59, 325] on select "Select Service Product Membership Package Voucher Prepaid Gift Card" at bounding box center [100, 335] width 82 height 20
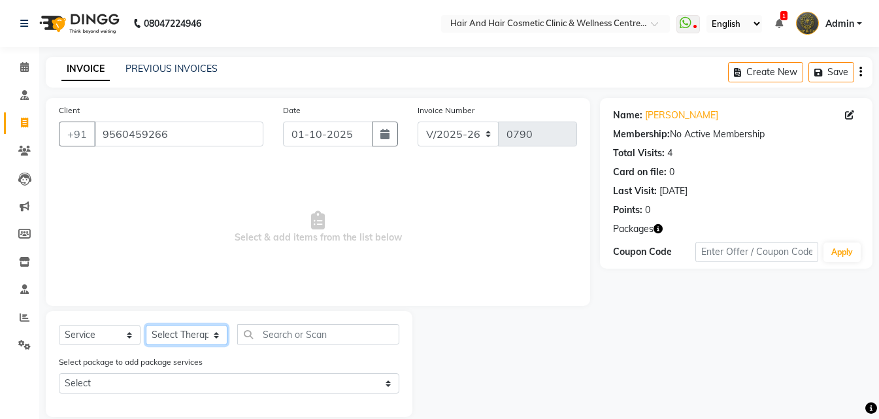
click at [203, 344] on select "Select Therapist [PERSON_NAME] [PERSON_NAME] DR [PERSON_NAME] Frontdesk [PERSON…" at bounding box center [187, 335] width 82 height 20
select select "34516"
click at [146, 325] on select "Select Therapist [PERSON_NAME] [PERSON_NAME] DR [PERSON_NAME] Frontdesk [PERSON…" at bounding box center [187, 335] width 82 height 20
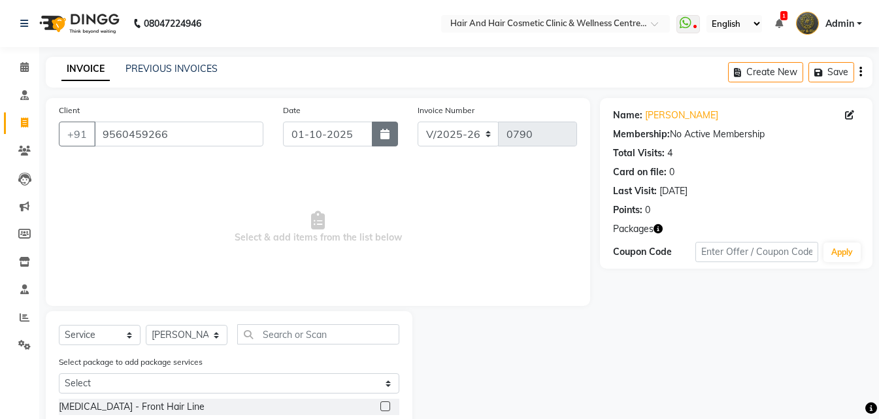
click at [372, 133] on button "button" at bounding box center [385, 133] width 26 height 25
select select "10"
select select "2025"
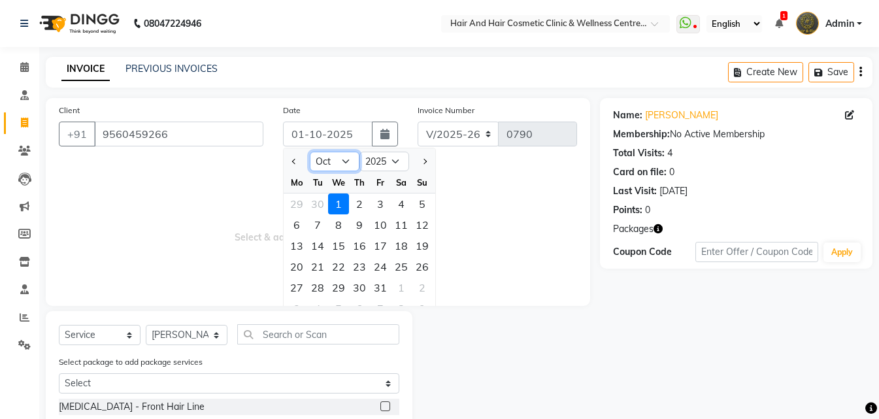
click at [331, 169] on select "Jan Feb Mar Apr May Jun [DATE] Aug Sep Oct Nov Dec" at bounding box center [335, 162] width 50 height 20
select select "9"
click at [310, 152] on select "Jan Feb Mar Apr May Jun [DATE] Aug Sep Oct Nov Dec" at bounding box center [335, 162] width 50 height 20
click at [422, 206] on div "7" at bounding box center [422, 203] width 21 height 21
type input "[DATE]"
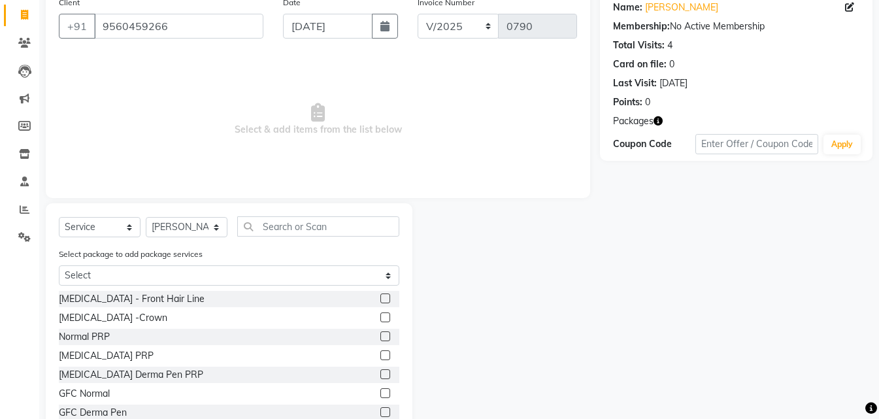
scroll to position [131, 0]
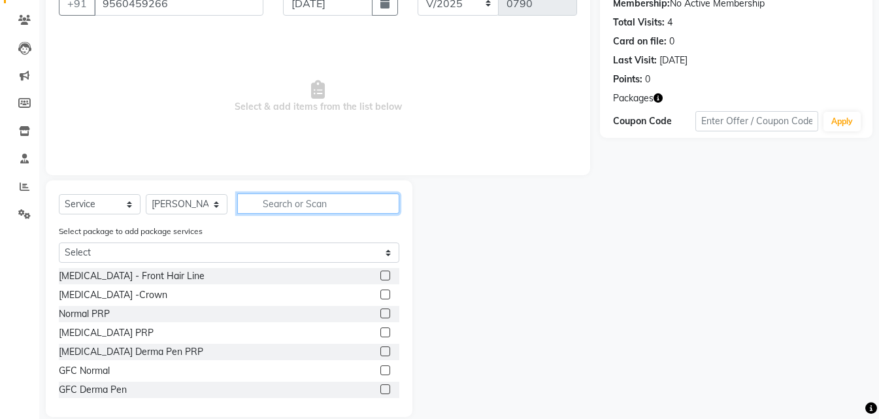
click at [293, 208] on input "text" at bounding box center [318, 203] width 162 height 20
click at [661, 99] on icon "button" at bounding box center [657, 97] width 9 height 9
click at [353, 208] on input "text" at bounding box center [318, 203] width 162 height 20
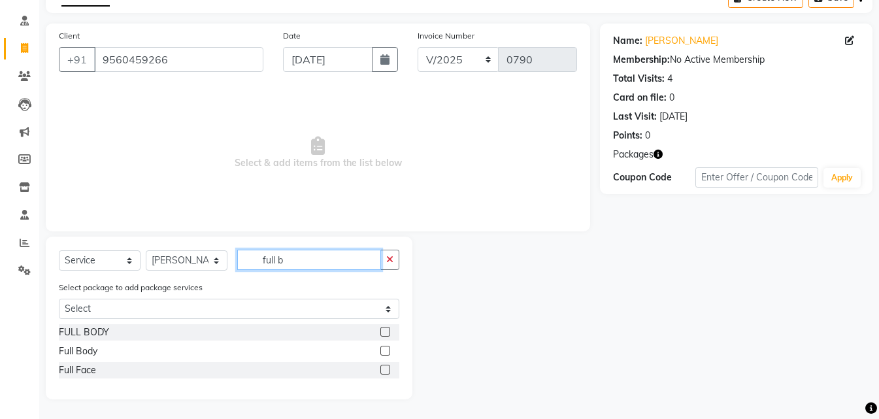
scroll to position [56, 0]
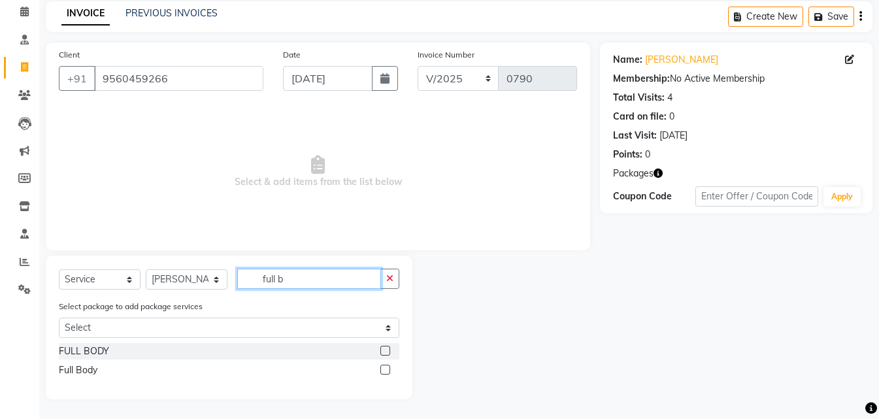
type input "full b"
click at [660, 175] on icon "button" at bounding box center [657, 173] width 9 height 9
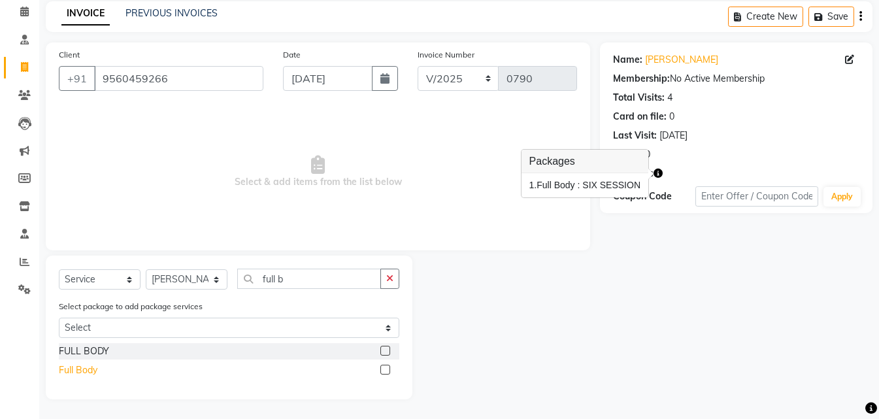
click at [92, 368] on div "Full Body" at bounding box center [78, 370] width 39 height 14
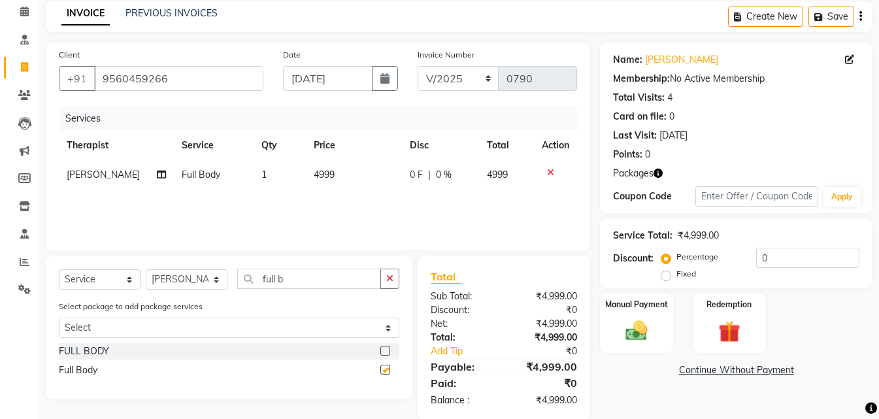
checkbox input "false"
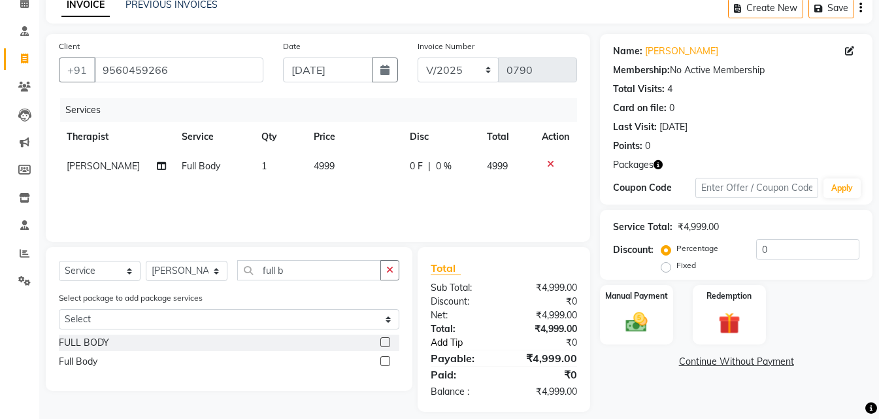
scroll to position [76, 0]
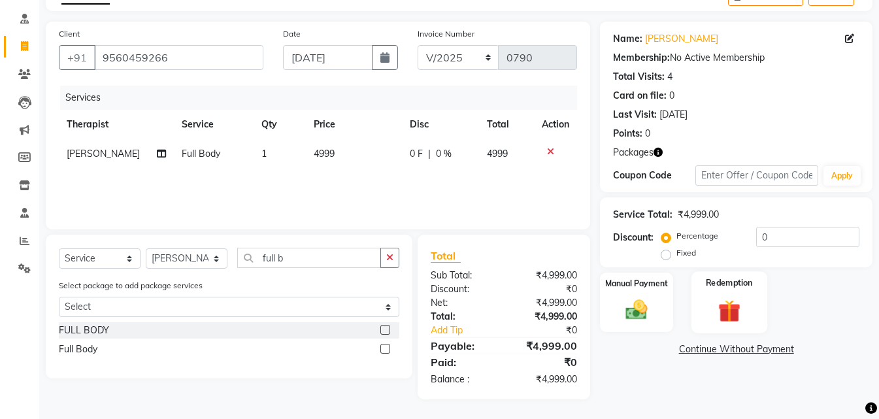
click at [711, 317] on img at bounding box center [729, 311] width 37 height 28
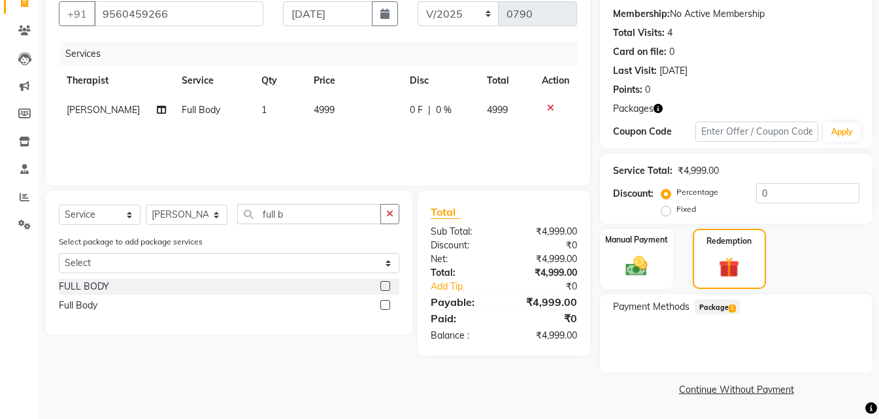
click at [721, 304] on span "Package 1" at bounding box center [716, 306] width 45 height 15
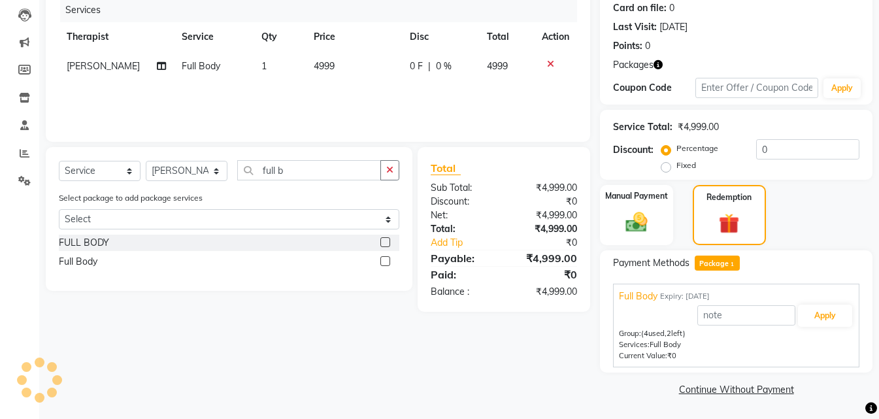
drag, startPoint x: 815, startPoint y: 297, endPoint x: 811, endPoint y: 308, distance: 10.9
click at [816, 297] on div "Full Body Expiry: [DATE]" at bounding box center [736, 296] width 235 height 14
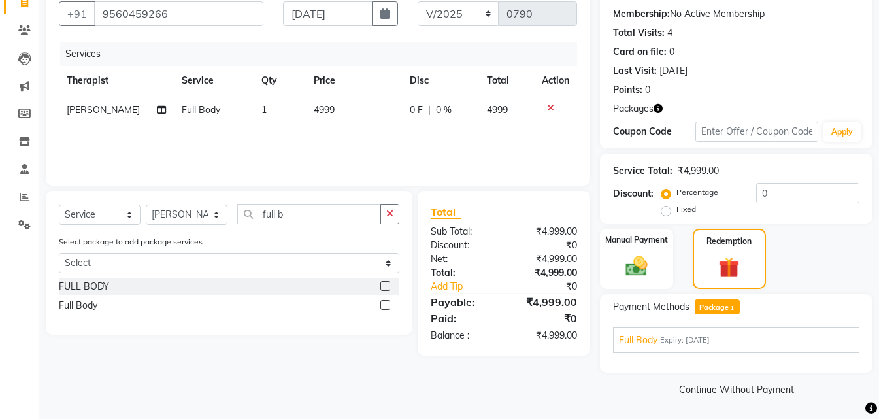
scroll to position [120, 0]
click at [812, 310] on div "Payment Methods Package 1" at bounding box center [736, 308] width 246 height 18
click at [736, 262] on img at bounding box center [728, 267] width 35 height 26
drag, startPoint x: 695, startPoint y: 336, endPoint x: 748, endPoint y: 341, distance: 53.1
click at [695, 336] on span "Expiry: [DATE]" at bounding box center [685, 339] width 50 height 11
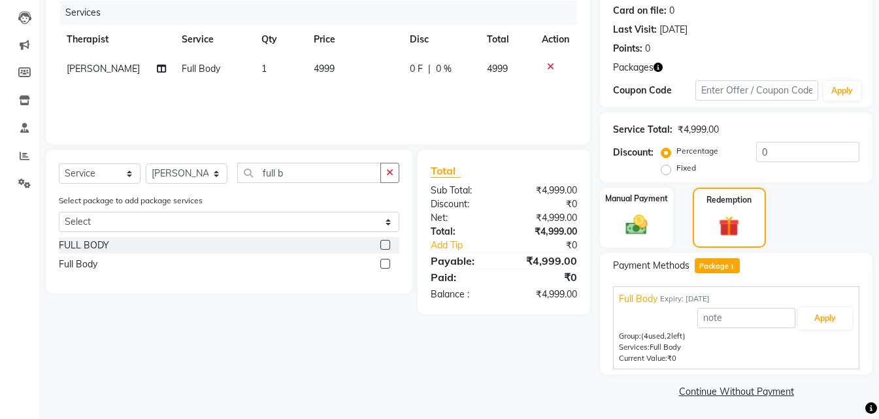
scroll to position [164, 0]
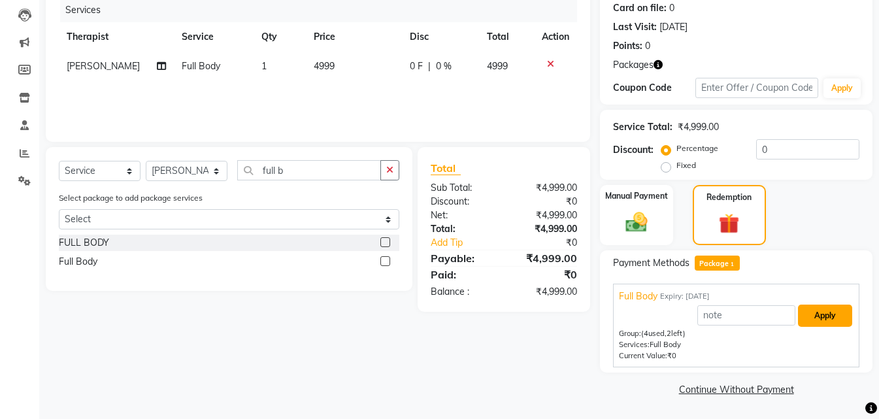
click at [820, 319] on button "Apply" at bounding box center [825, 315] width 54 height 22
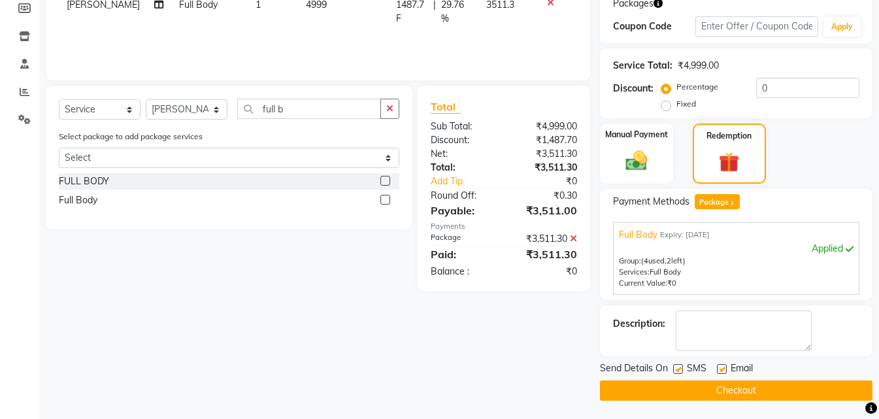
scroll to position [227, 0]
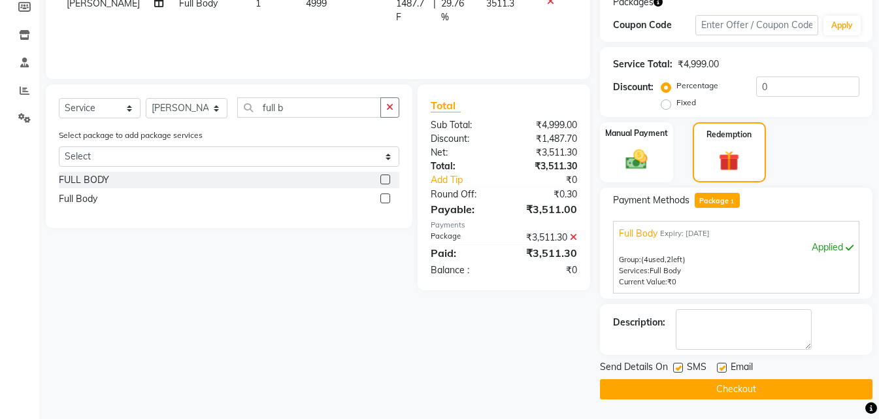
click at [667, 386] on button "Checkout" at bounding box center [736, 389] width 272 height 20
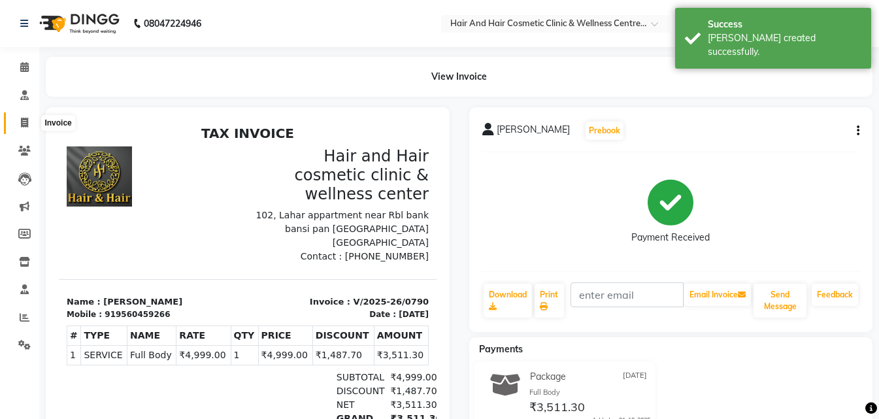
click at [25, 122] on icon at bounding box center [24, 123] width 7 height 10
select select "service"
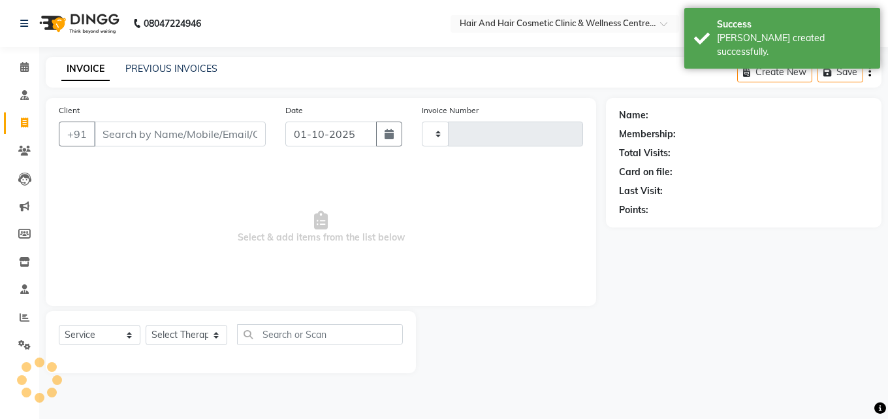
type input "0791"
select select "5272"
select select "package"
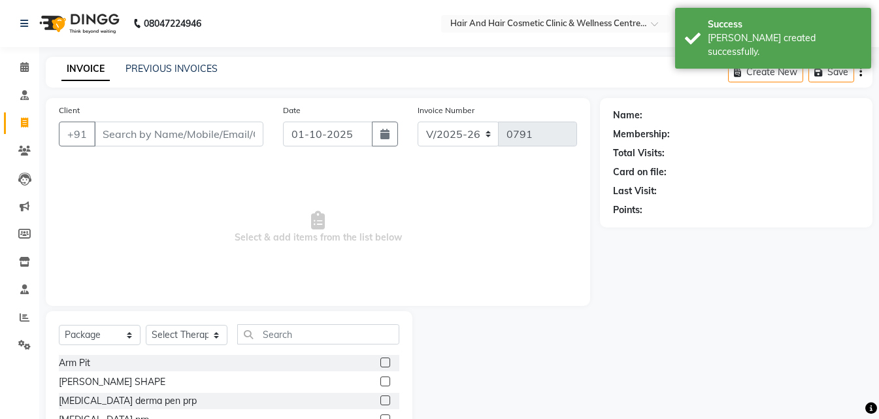
click at [144, 135] on input "Client" at bounding box center [178, 133] width 169 height 25
click at [146, 136] on input "Client" at bounding box center [178, 133] width 169 height 25
click at [325, 131] on input "01-10-2025" at bounding box center [327, 133] width 89 height 25
select select "10"
select select "2025"
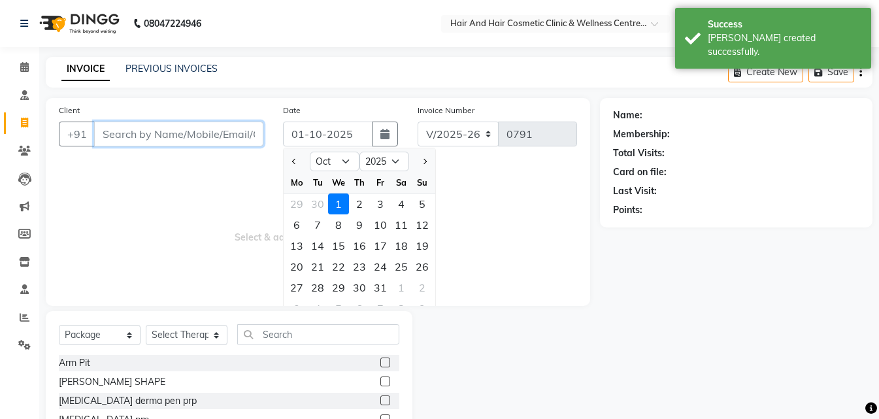
click at [125, 131] on input "Client" at bounding box center [178, 133] width 169 height 25
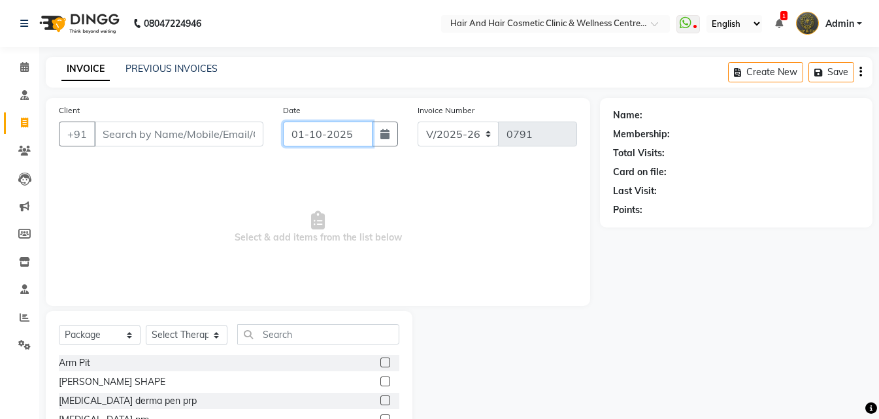
paste input "9560459266"
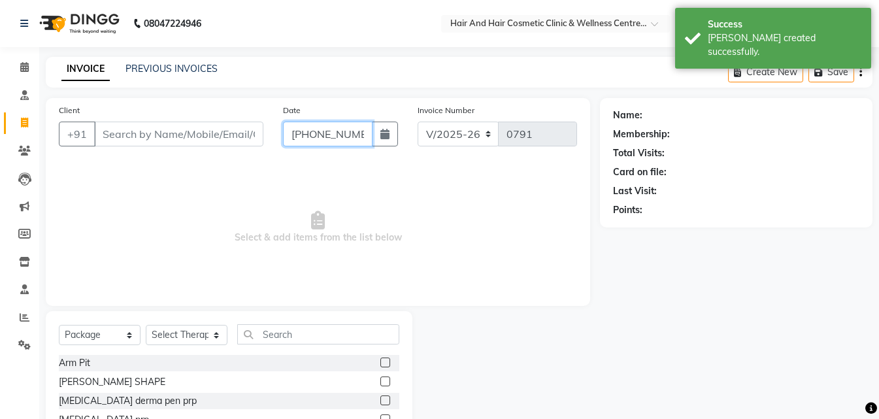
scroll to position [0, 25]
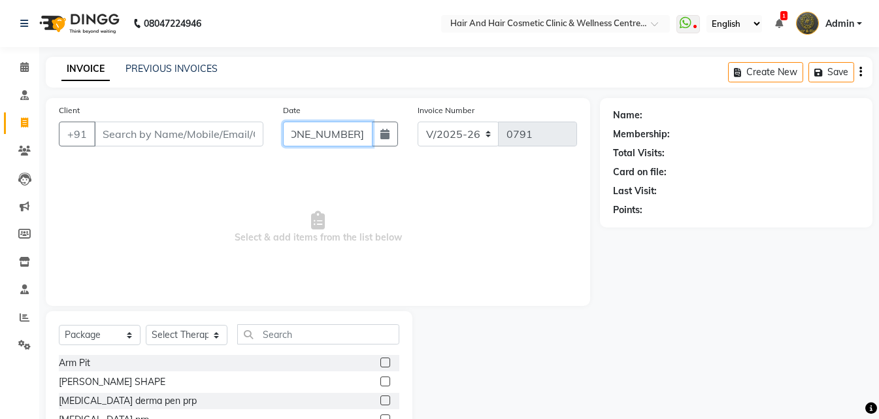
paste input "9560459266"
type input "01-10-9560"
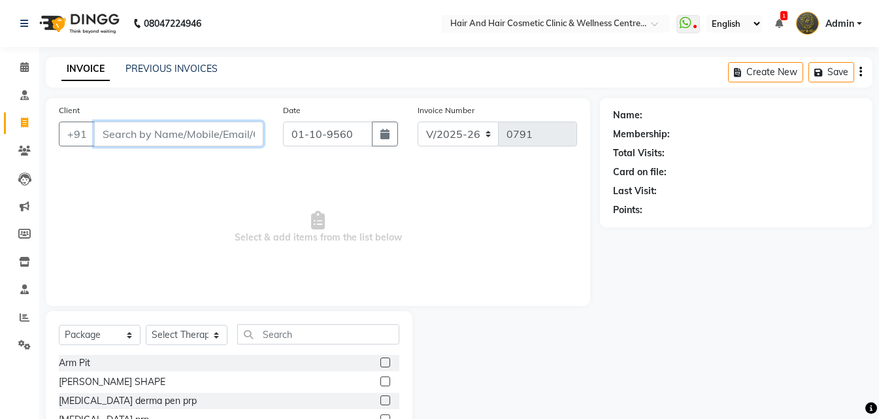
click at [124, 136] on input "Client" at bounding box center [178, 133] width 169 height 25
paste input "9560459266"
type input "9560459266"
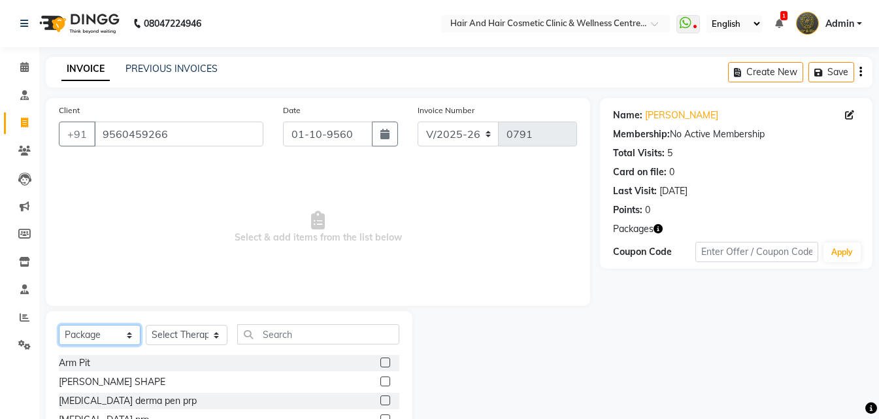
click at [84, 334] on select "Select Service Product Membership Package Voucher Prepaid Gift Card" at bounding box center [100, 335] width 82 height 20
click at [59, 325] on select "Select Service Product Membership Package Voucher Prepaid Gift Card" at bounding box center [100, 335] width 82 height 20
click at [101, 340] on select "Select Service Product Membership Package Voucher Prepaid Gift Card" at bounding box center [100, 335] width 82 height 20
select select "service"
click at [59, 325] on select "Select Service Product Membership Package Voucher Prepaid Gift Card" at bounding box center [100, 335] width 82 height 20
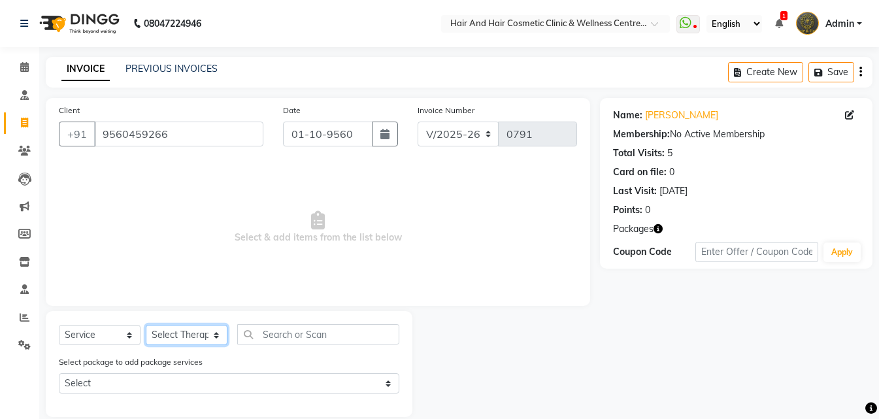
drag, startPoint x: 169, startPoint y: 333, endPoint x: 172, endPoint y: 325, distance: 9.1
click at [169, 332] on select "Select Therapist [PERSON_NAME] [PERSON_NAME] DR [PERSON_NAME] Frontdesk [PERSON…" at bounding box center [187, 335] width 82 height 20
select select "34516"
click at [146, 325] on select "Select Therapist [PERSON_NAME] [PERSON_NAME] DR [PERSON_NAME] Frontdesk [PERSON…" at bounding box center [187, 335] width 82 height 20
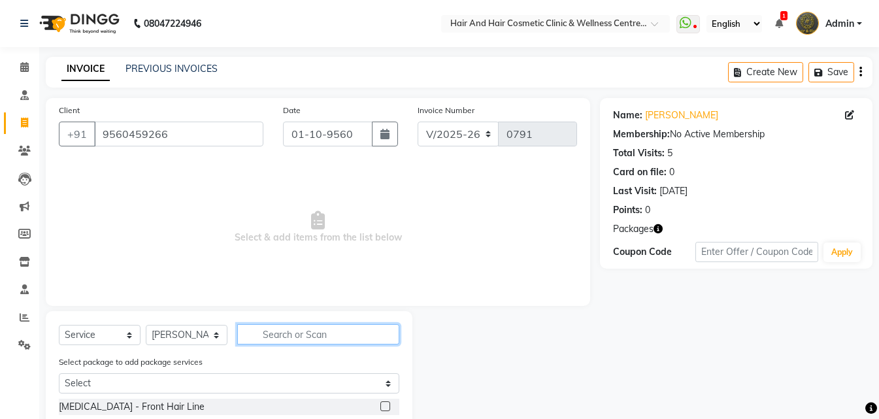
click at [268, 344] on input "text" at bounding box center [318, 334] width 162 height 20
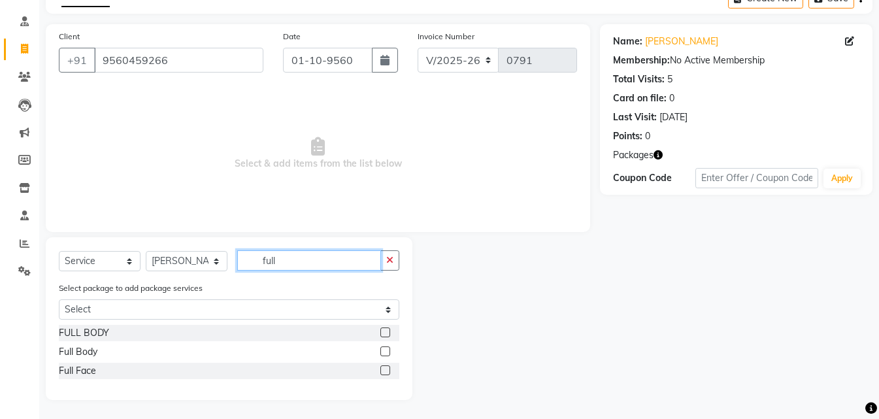
scroll to position [74, 0]
type input "full"
click at [95, 355] on div "Full Body" at bounding box center [78, 351] width 39 height 14
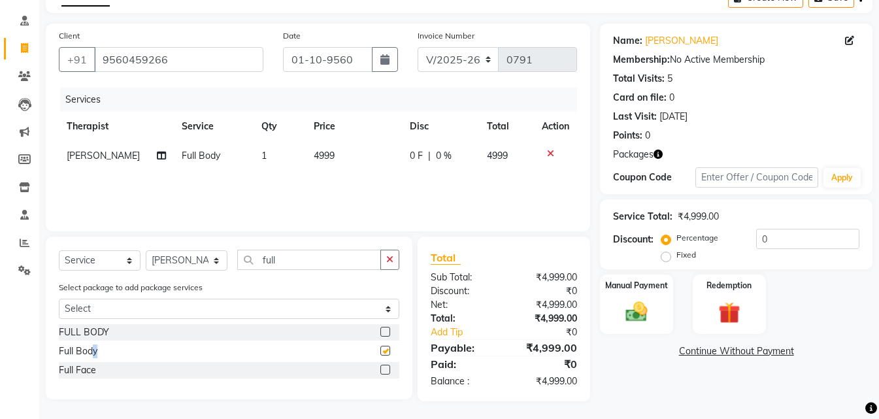
checkbox input "false"
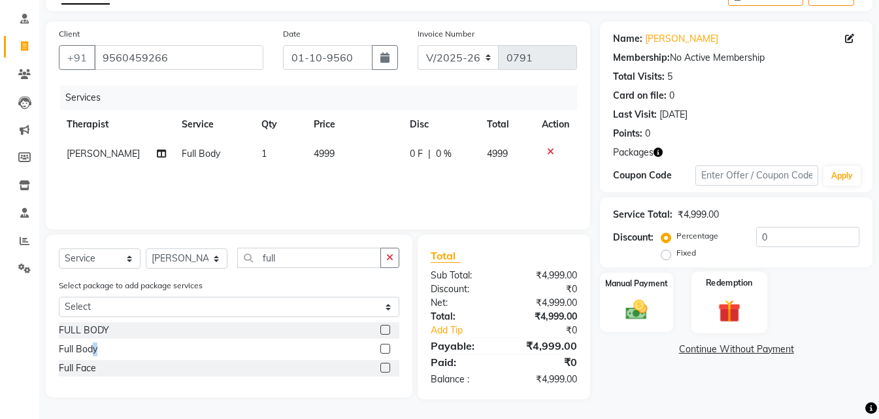
click at [719, 307] on img at bounding box center [729, 311] width 37 height 28
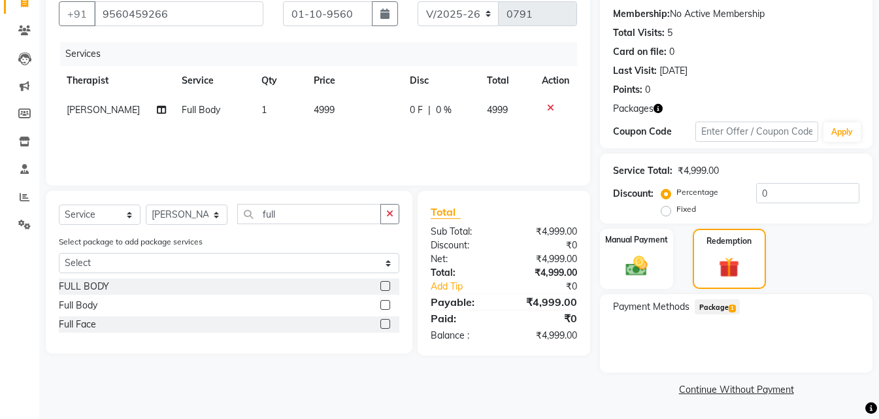
click at [732, 310] on span "1" at bounding box center [731, 308] width 7 height 8
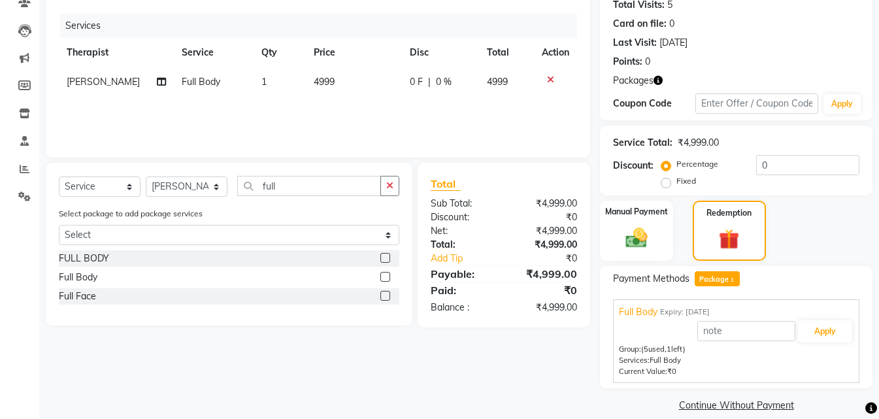
scroll to position [164, 0]
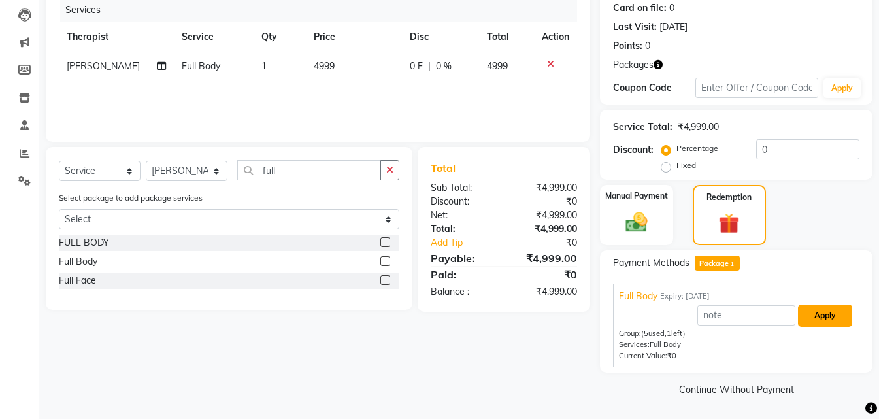
click at [818, 323] on button "Apply" at bounding box center [825, 315] width 54 height 22
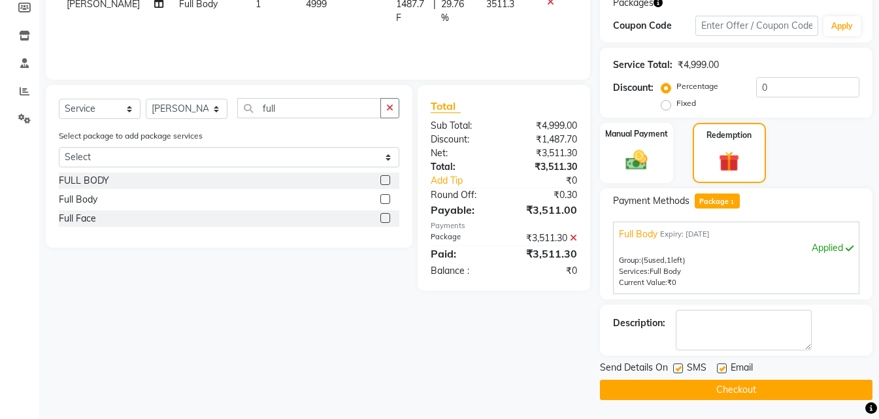
scroll to position [227, 0]
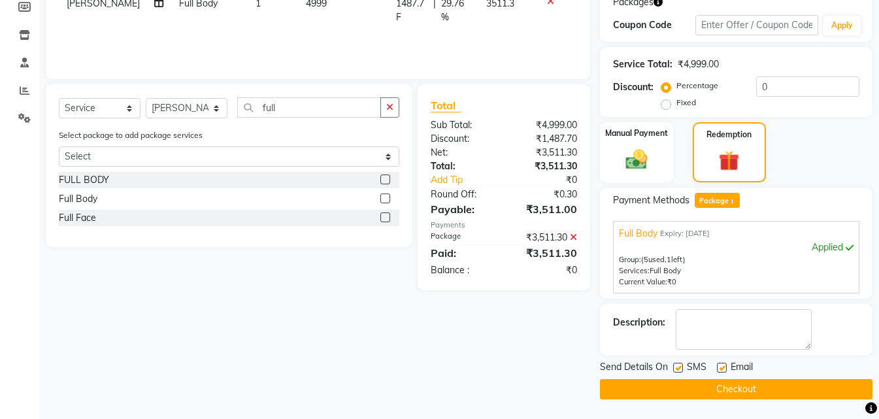
click at [687, 386] on button "Checkout" at bounding box center [736, 389] width 272 height 20
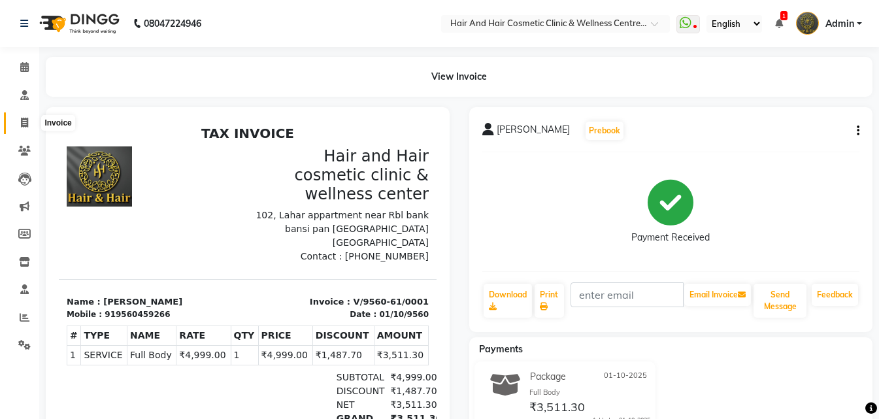
click at [25, 125] on icon at bounding box center [24, 123] width 7 height 10
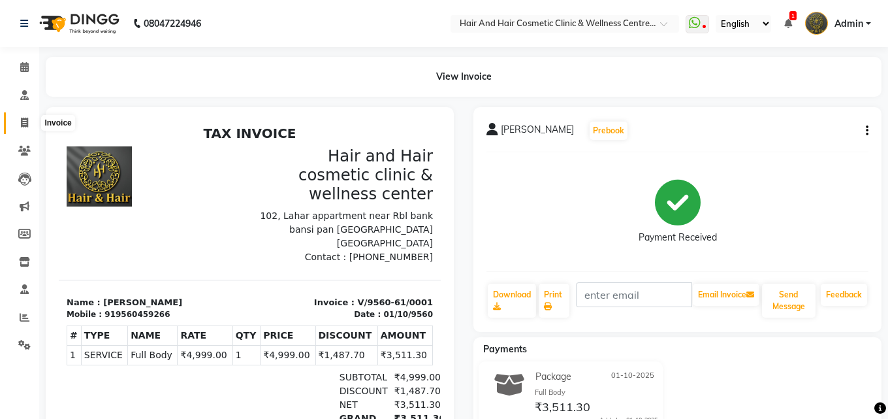
select select "service"
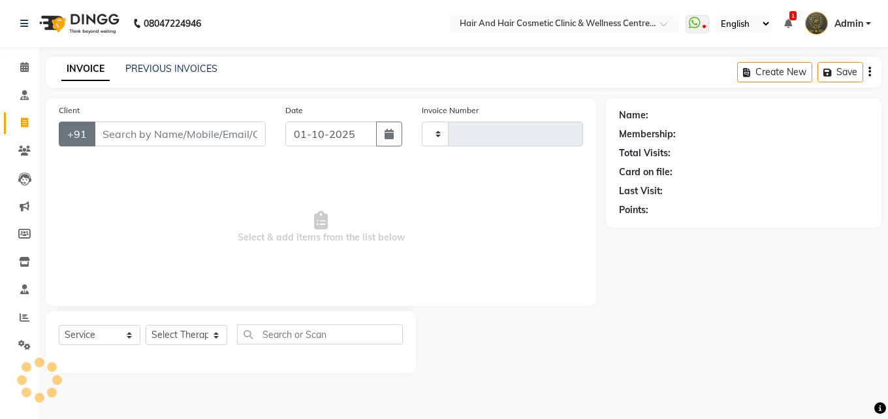
type input "0791"
select select "5272"
select select "package"
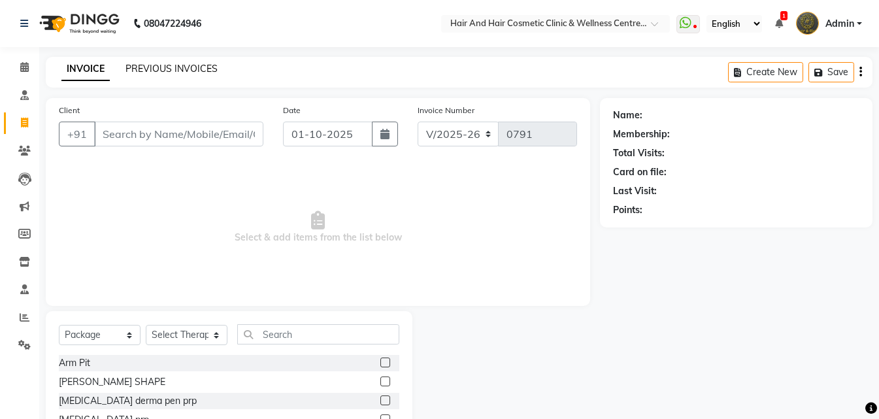
click at [151, 69] on link "PREVIOUS INVOICES" at bounding box center [171, 69] width 92 height 12
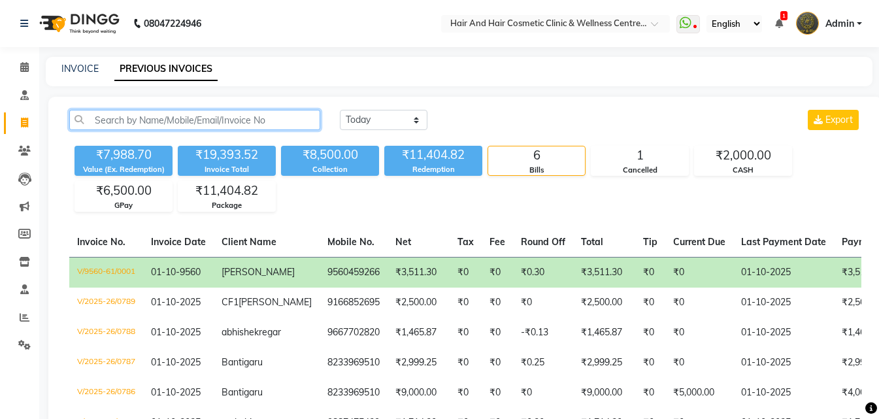
click at [137, 114] on input "text" at bounding box center [194, 120] width 251 height 20
paste input "9560459266"
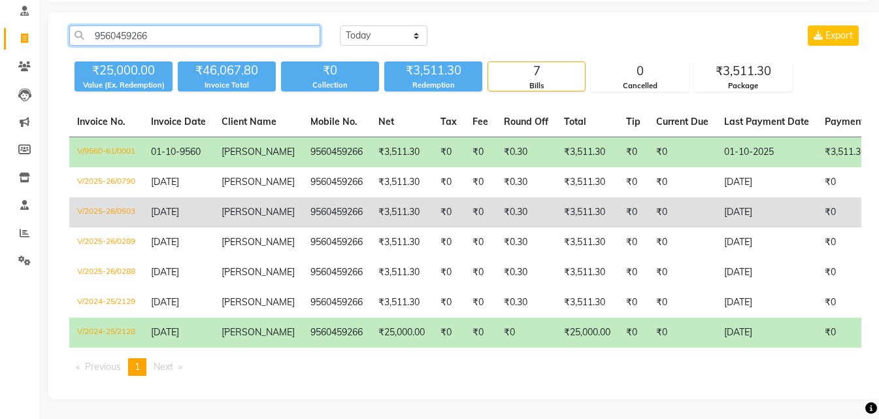
scroll to position [94, 0]
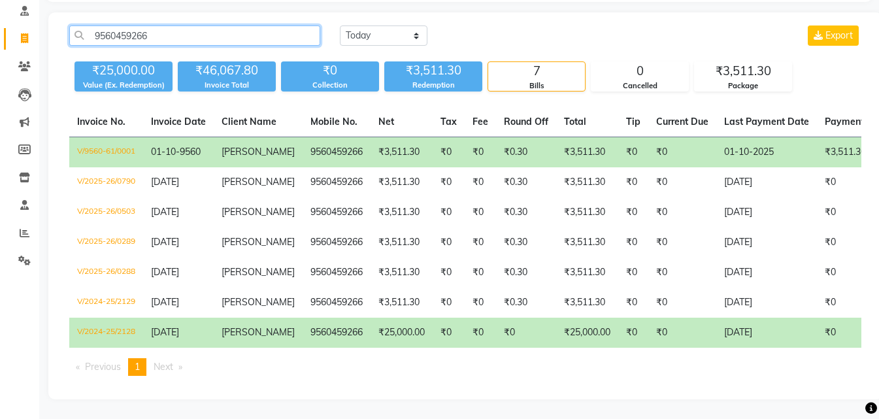
type input "9560459266"
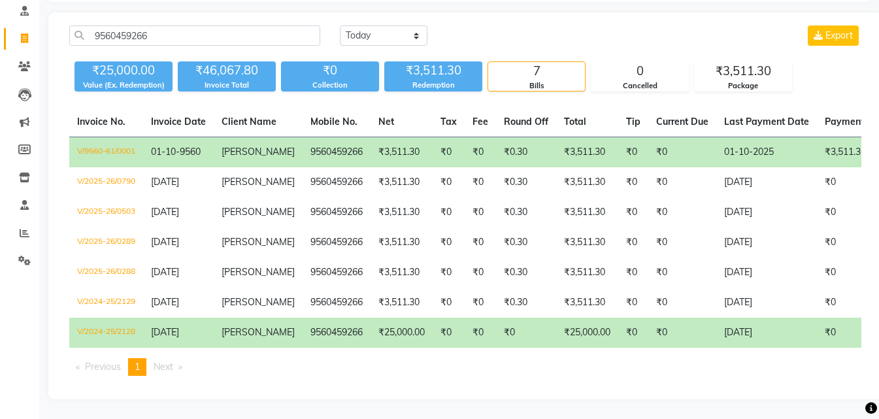
click at [560, 327] on td "₹25,000.00" at bounding box center [587, 332] width 62 height 30
click at [836, 29] on span "Export" at bounding box center [838, 35] width 27 height 12
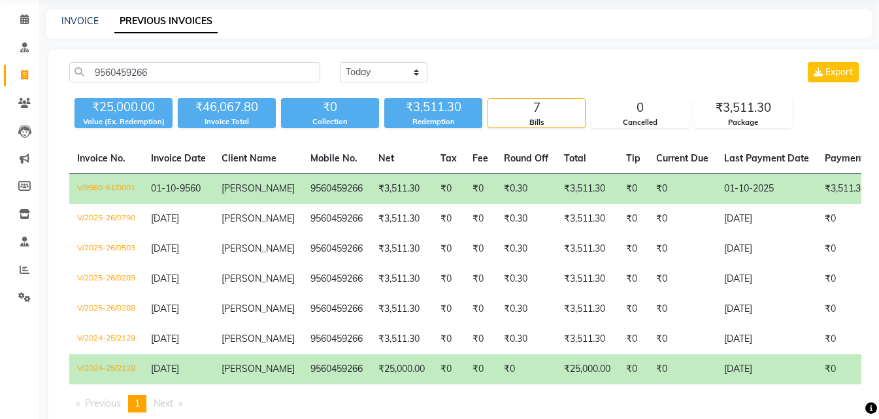
scroll to position [0, 0]
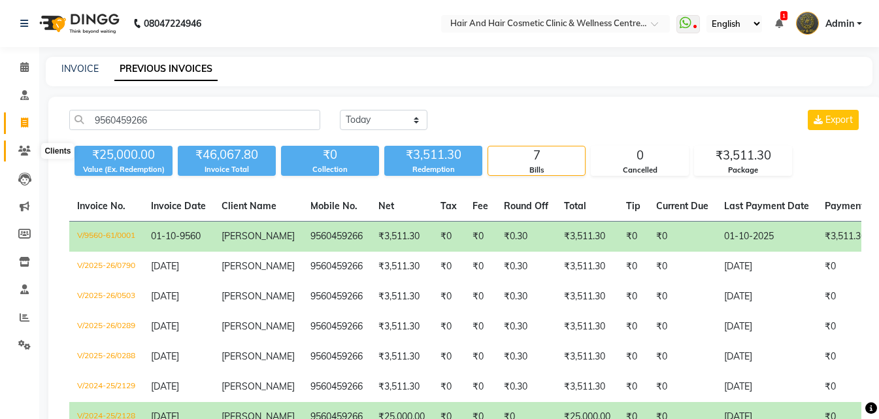
click at [23, 148] on icon at bounding box center [24, 151] width 12 height 10
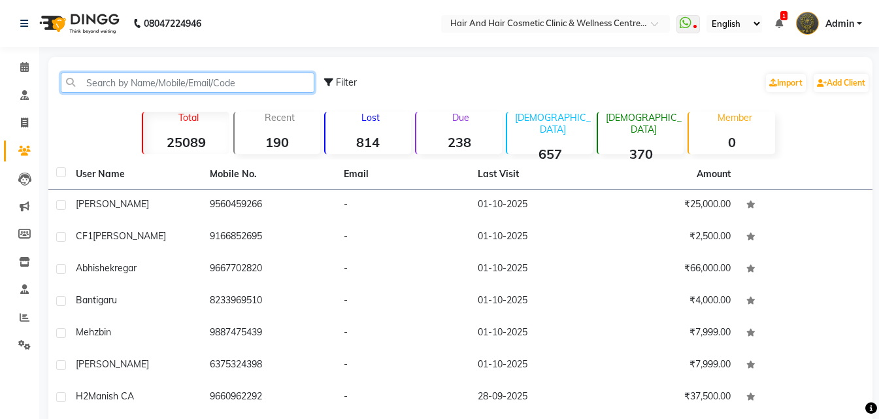
click at [144, 88] on input "text" at bounding box center [187, 83] width 253 height 20
click at [123, 82] on input "text" at bounding box center [187, 83] width 253 height 20
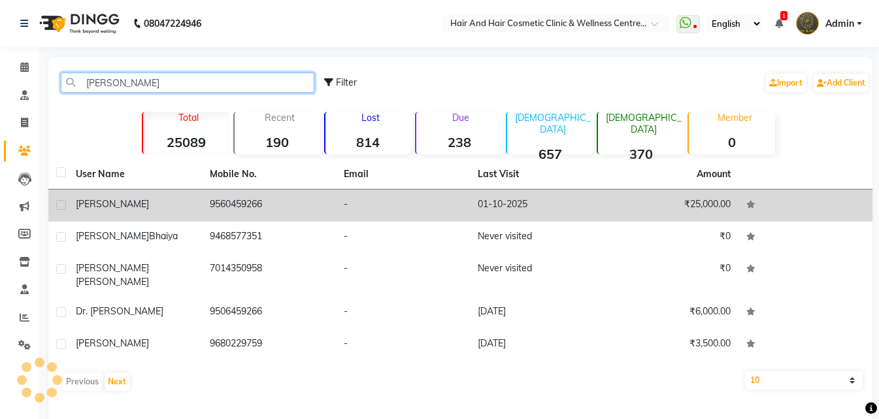
type input "[PERSON_NAME]"
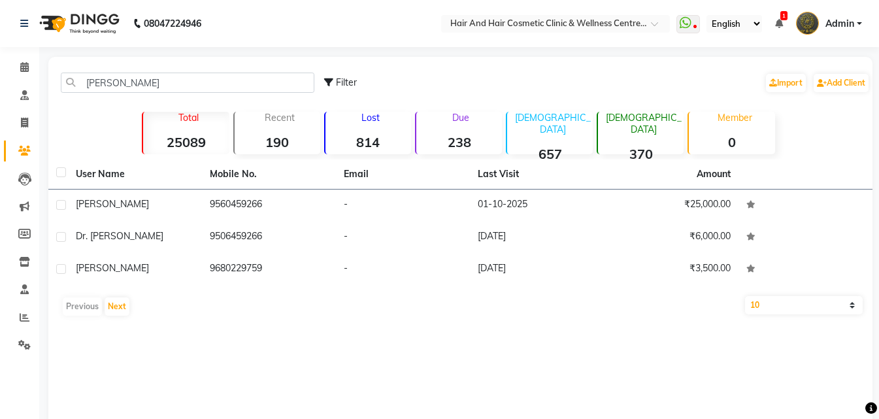
click at [116, 206] on span "[PERSON_NAME]" at bounding box center [112, 204] width 73 height 12
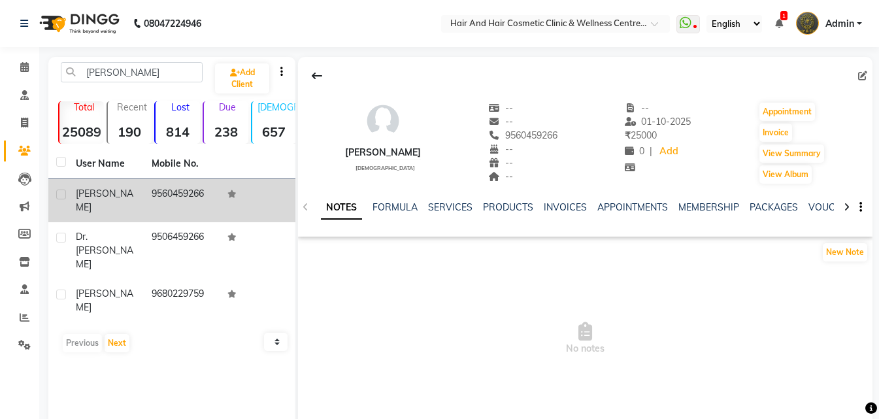
click at [146, 188] on td "9560459266" at bounding box center [182, 200] width 76 height 43
click at [218, 192] on td "9560459266" at bounding box center [182, 200] width 76 height 43
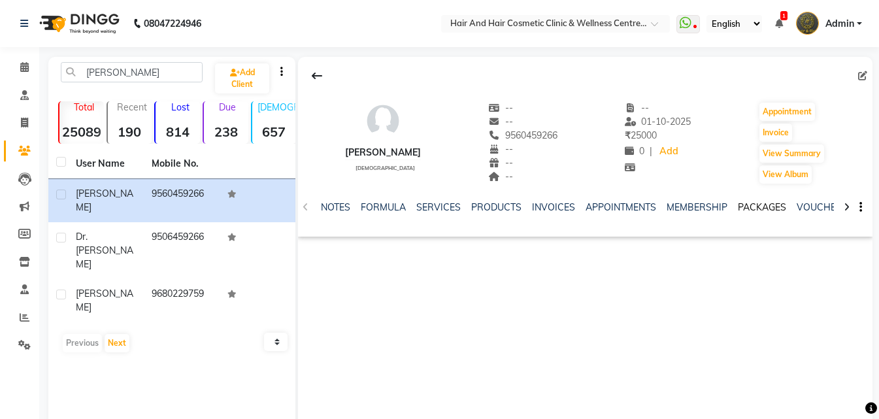
click at [737, 208] on link "PACKAGES" at bounding box center [761, 207] width 48 height 12
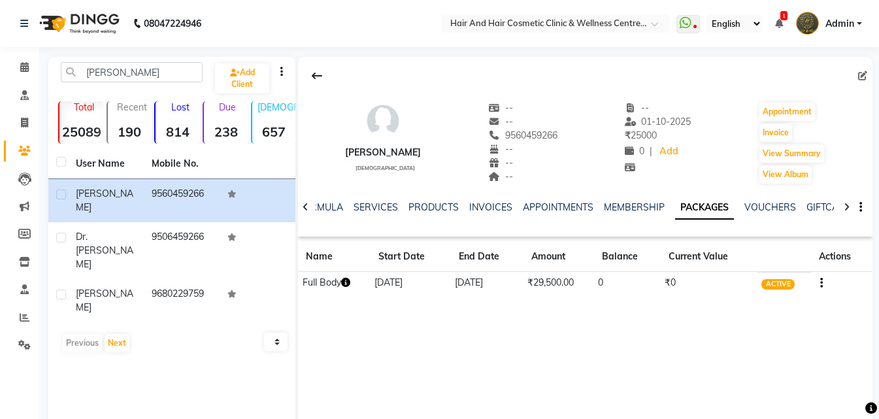
click at [826, 278] on td at bounding box center [841, 283] width 61 height 23
click at [820, 283] on icon "button" at bounding box center [821, 283] width 3 height 1
click at [741, 276] on div "Redemption History" at bounding box center [758, 275] width 86 height 16
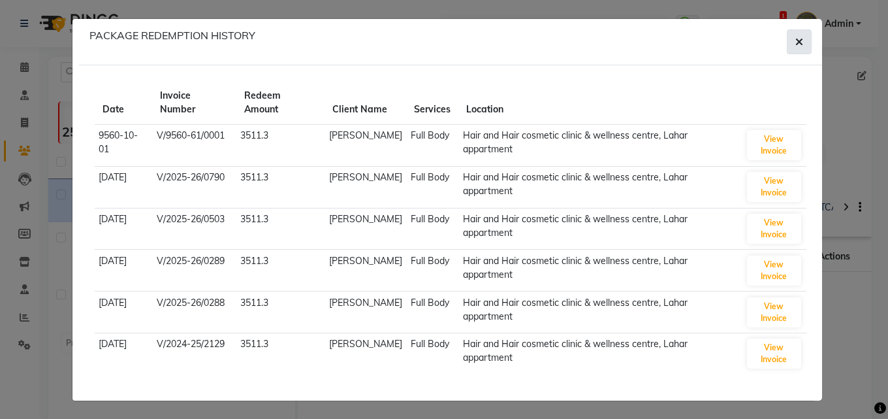
click at [807, 39] on button "button" at bounding box center [799, 41] width 25 height 25
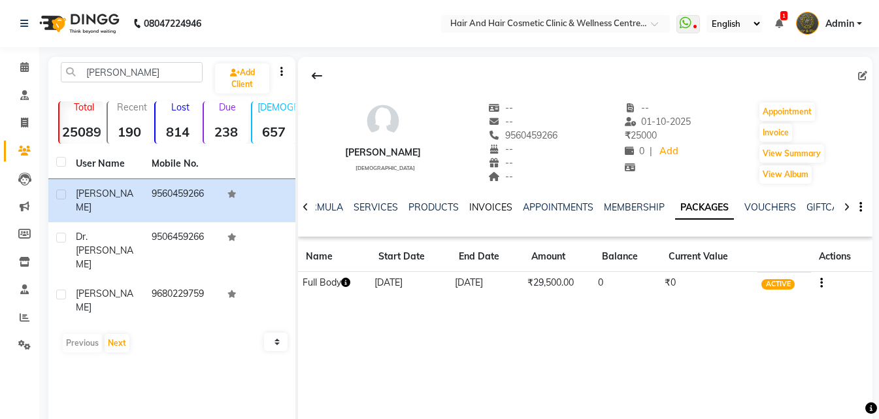
click at [483, 210] on link "INVOICES" at bounding box center [490, 207] width 43 height 12
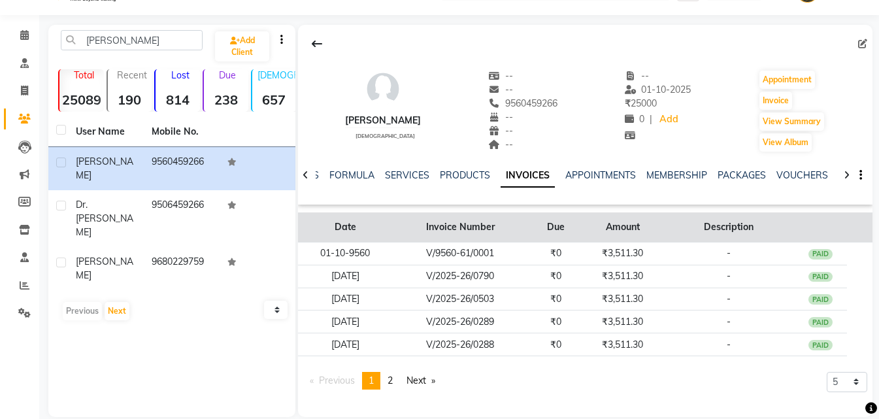
scroll to position [50, 0]
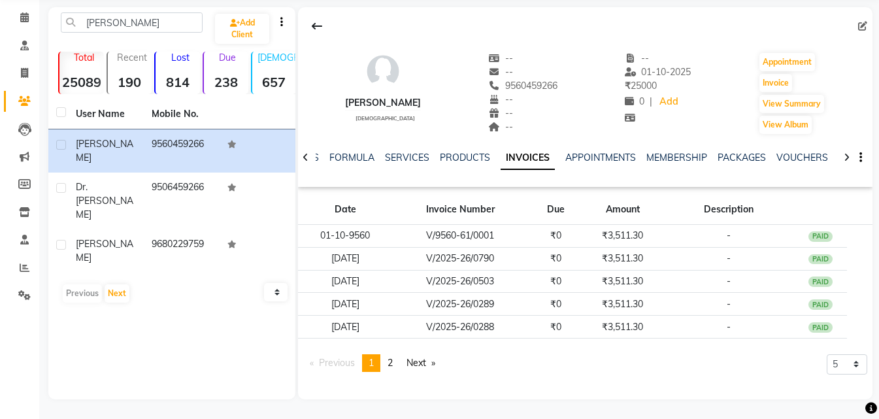
click at [860, 157] on icon "button" at bounding box center [860, 157] width 3 height 1
click at [303, 155] on icon at bounding box center [305, 157] width 6 height 9
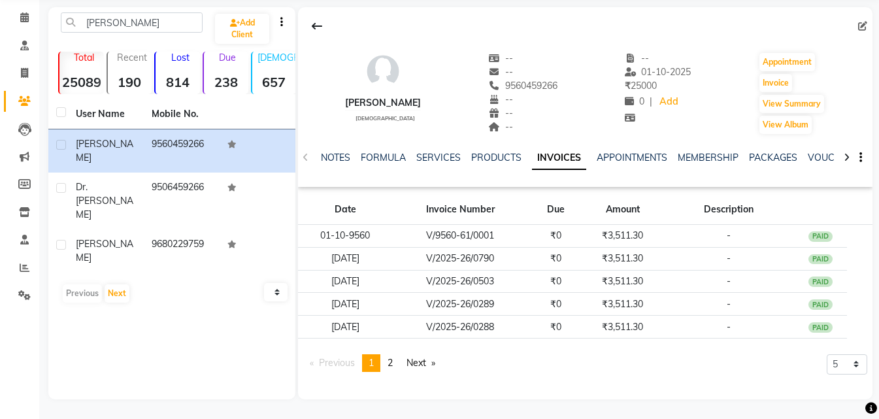
click at [306, 156] on div "NOTES FORMULA SERVICES PRODUCTS INVOICES APPOINTMENTS MEMBERSHIP PACKAGES VOUCH…" at bounding box center [585, 157] width 574 height 45
click at [778, 87] on button "Invoice" at bounding box center [775, 83] width 33 height 18
select select "service"
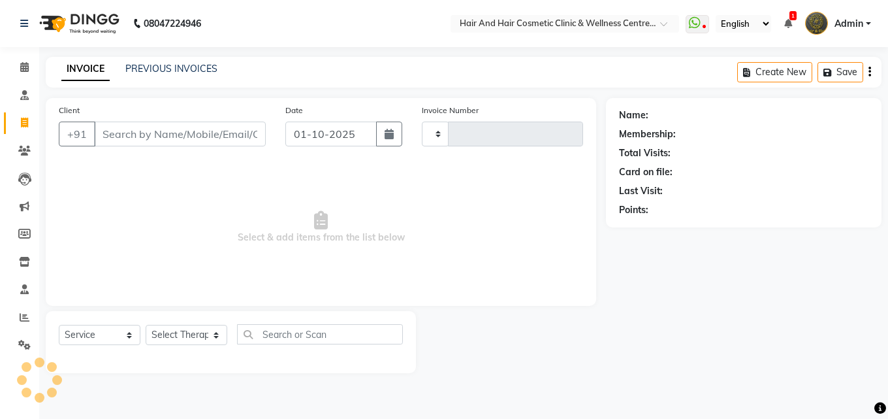
type input "0791"
select select "5272"
type input "9560459266"
select select "package"
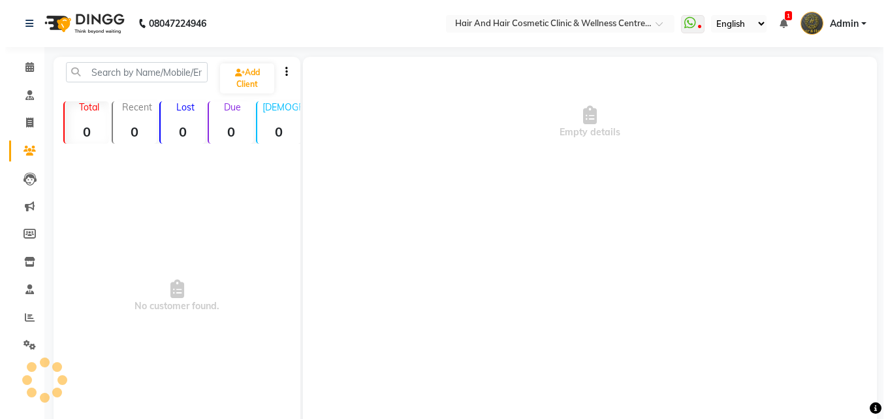
scroll to position [50, 0]
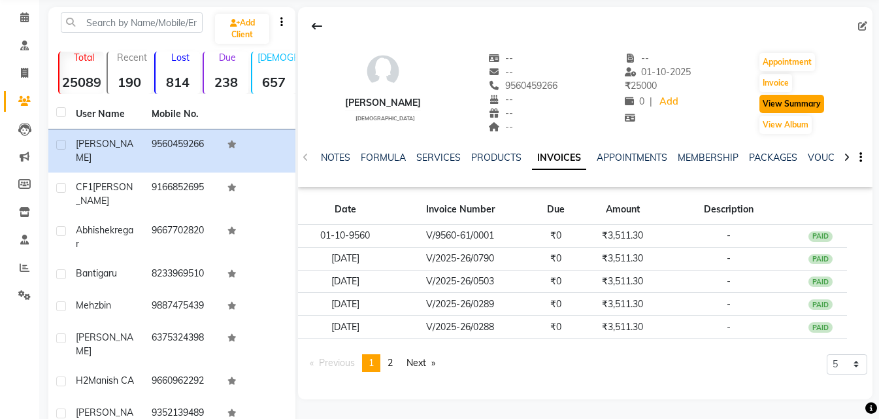
click at [792, 99] on button "View Summary" at bounding box center [791, 104] width 65 height 18
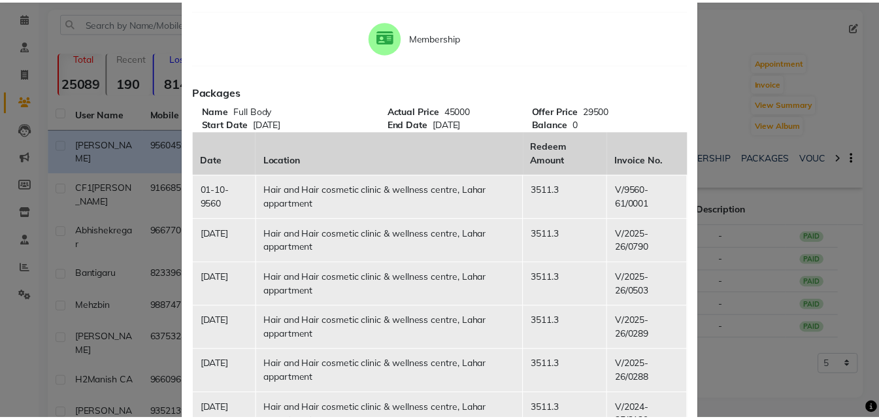
scroll to position [0, 0]
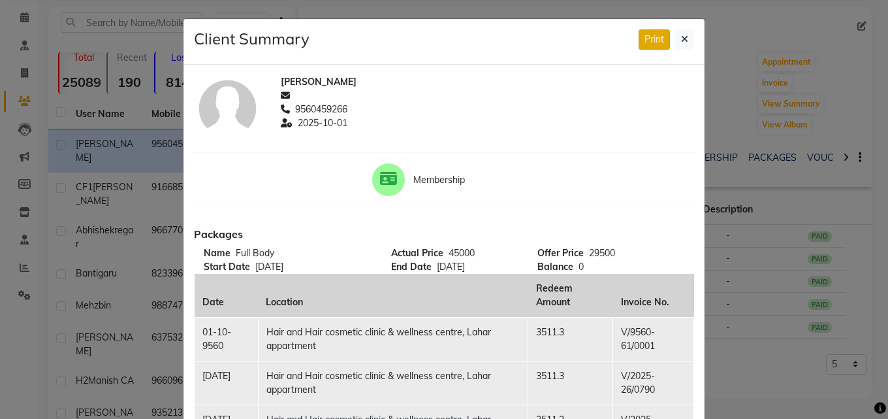
click at [647, 35] on button "Print" at bounding box center [654, 39] width 31 height 20
click at [681, 39] on icon at bounding box center [684, 39] width 7 height 9
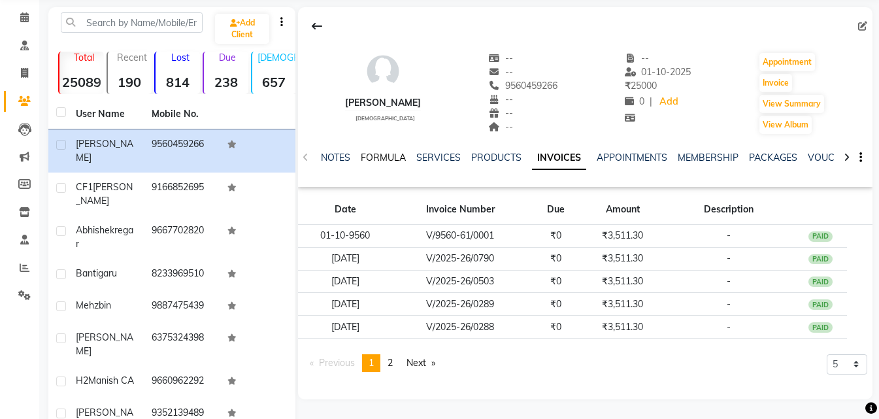
click at [369, 154] on link "FORMULA" at bounding box center [383, 158] width 45 height 12
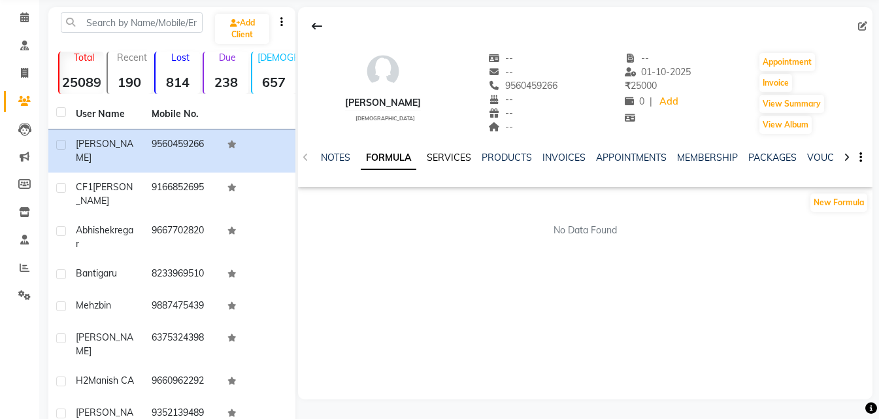
click at [440, 154] on link "SERVICES" at bounding box center [449, 158] width 44 height 12
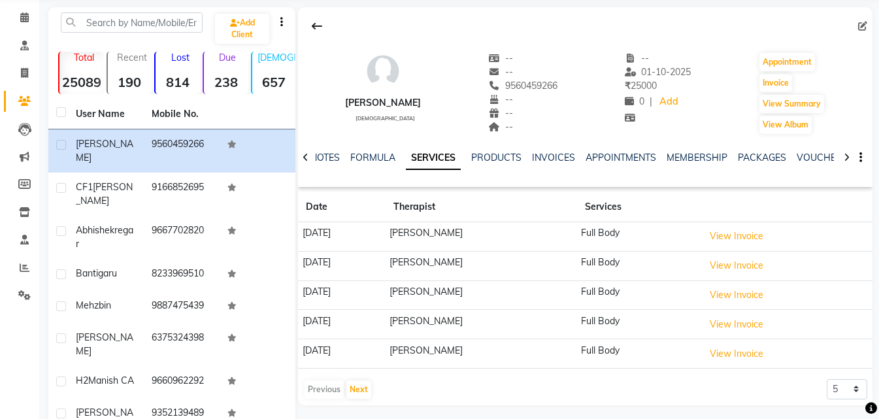
click at [470, 151] on ul "NOTES FORMULA SERVICES PRODUCTS INVOICES APPOINTMENTS MEMBERSHIP PACKAGES VOUCH…" at bounding box center [724, 158] width 828 height 14
click at [547, 152] on link "INVOICES" at bounding box center [553, 158] width 43 height 12
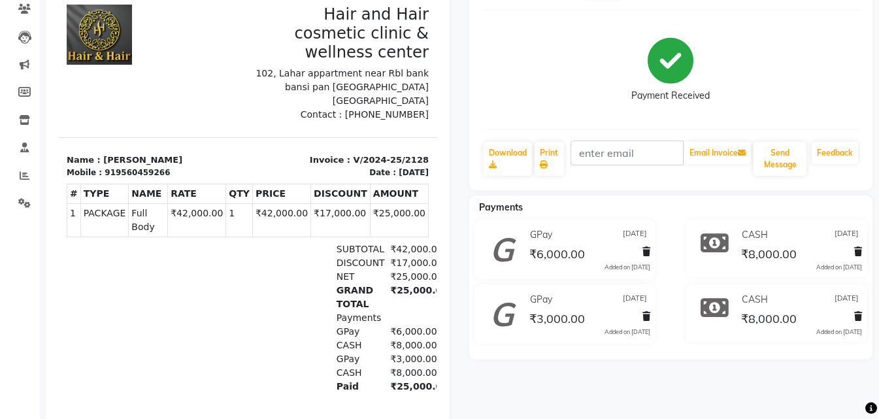
scroll to position [147, 0]
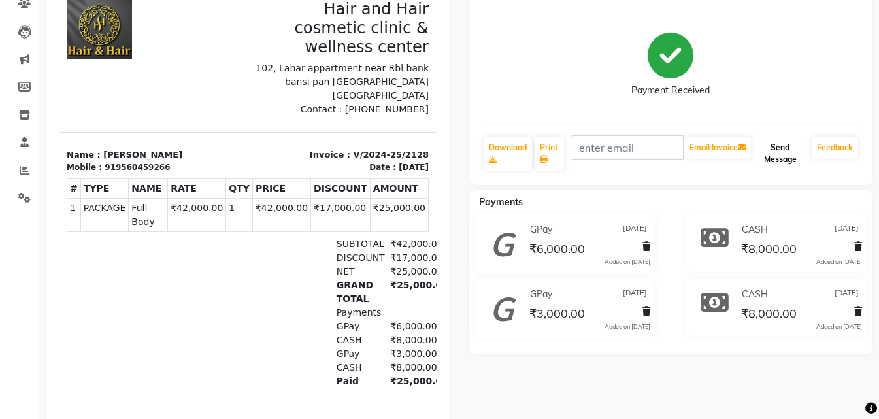
click at [779, 157] on button "Send Message" at bounding box center [779, 154] width 53 height 34
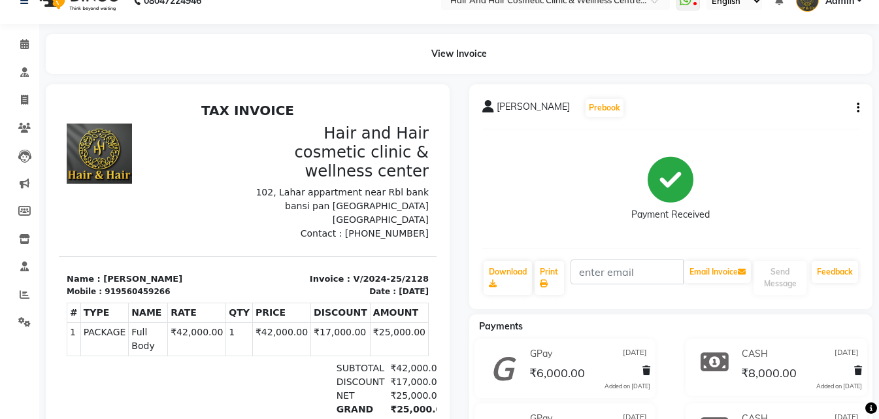
scroll to position [0, 0]
